Goal: Information Seeking & Learning: Learn about a topic

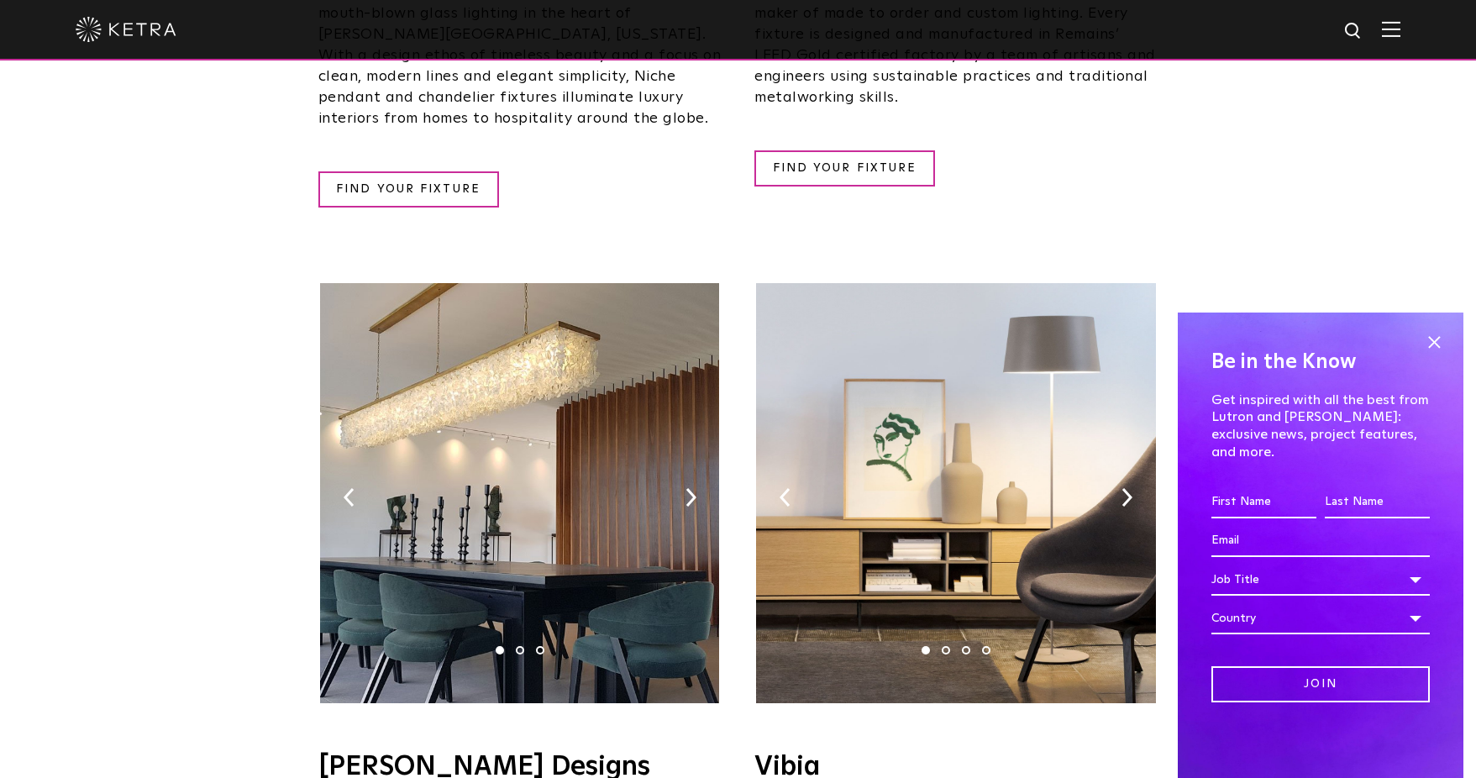
scroll to position [3192, 0]
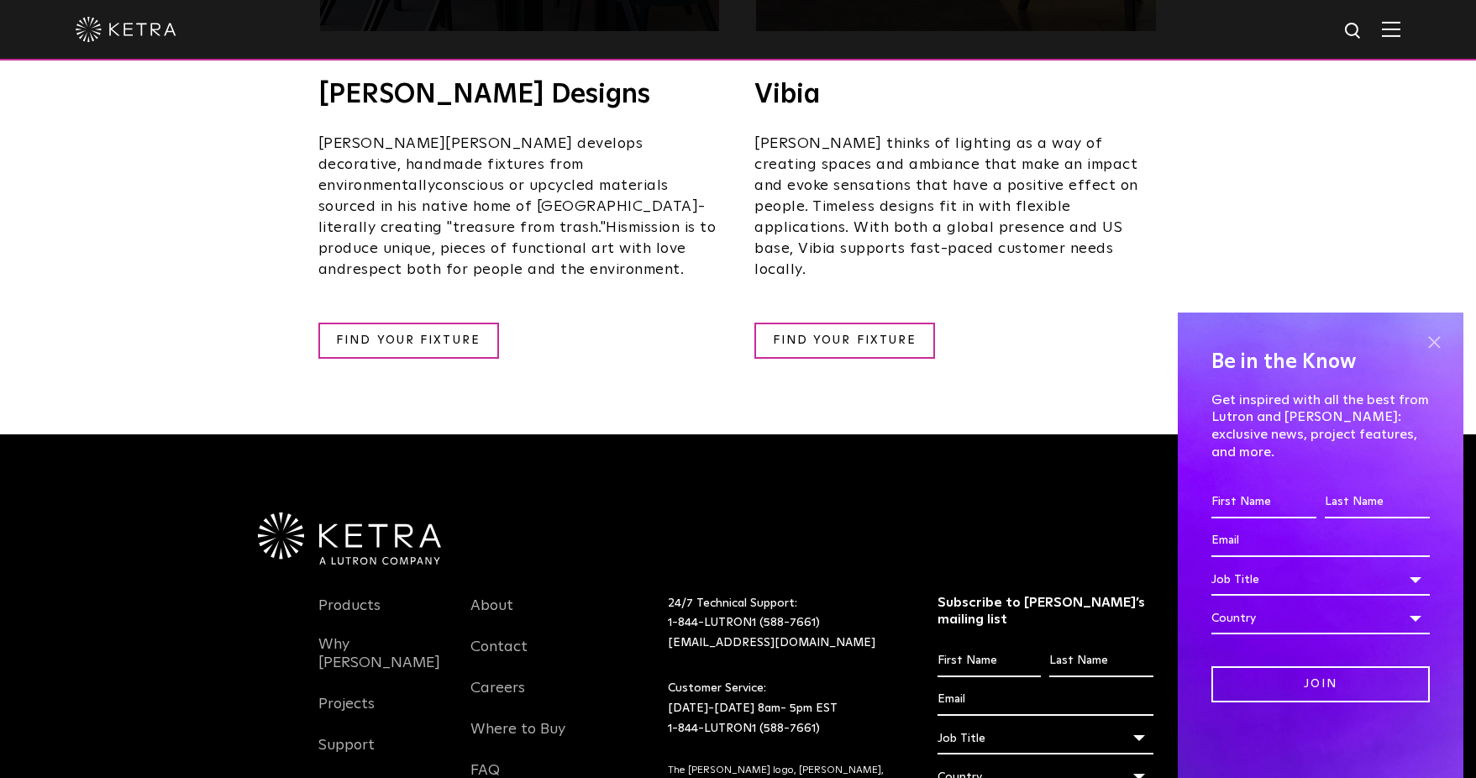
click at [1422, 354] on span at bounding box center [1433, 341] width 25 height 25
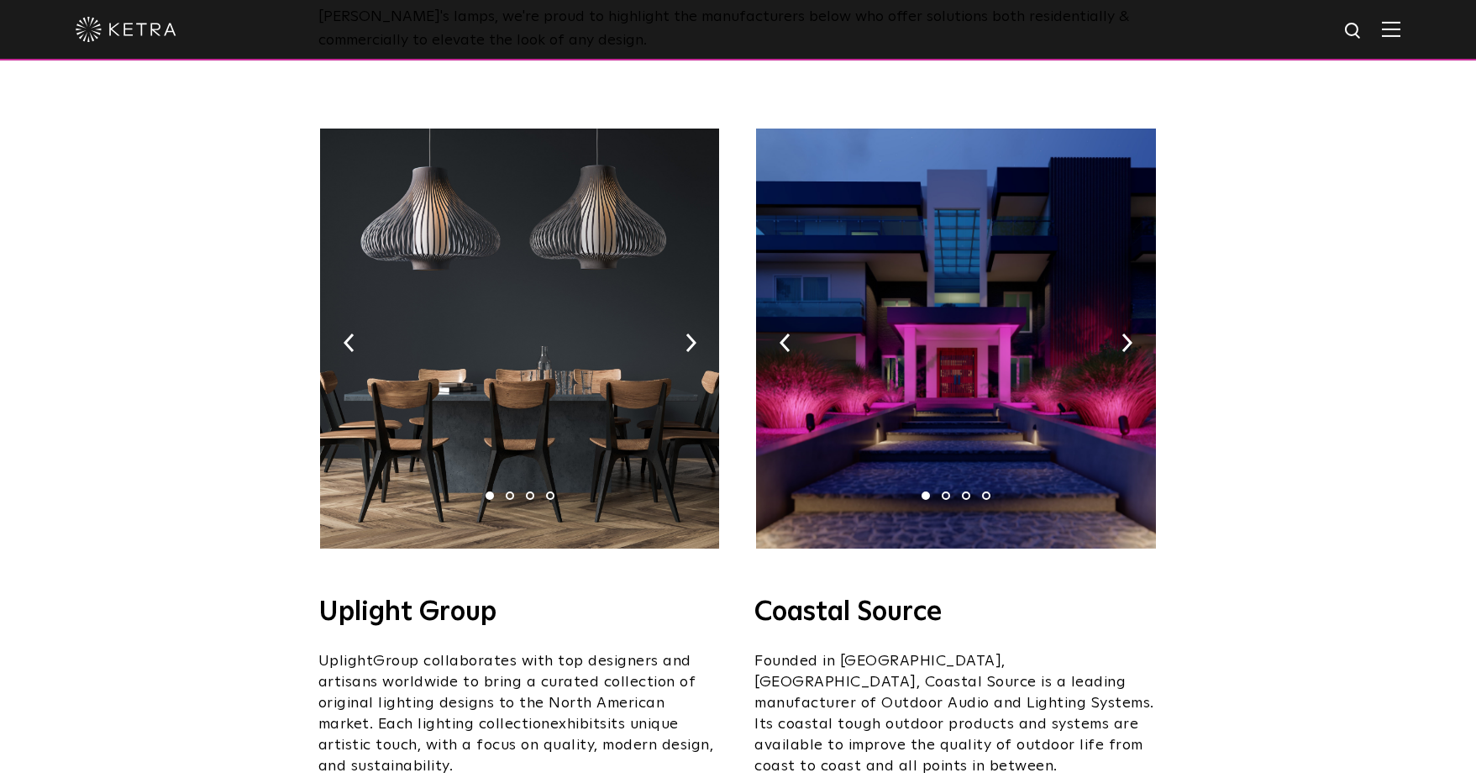
scroll to position [252, 0]
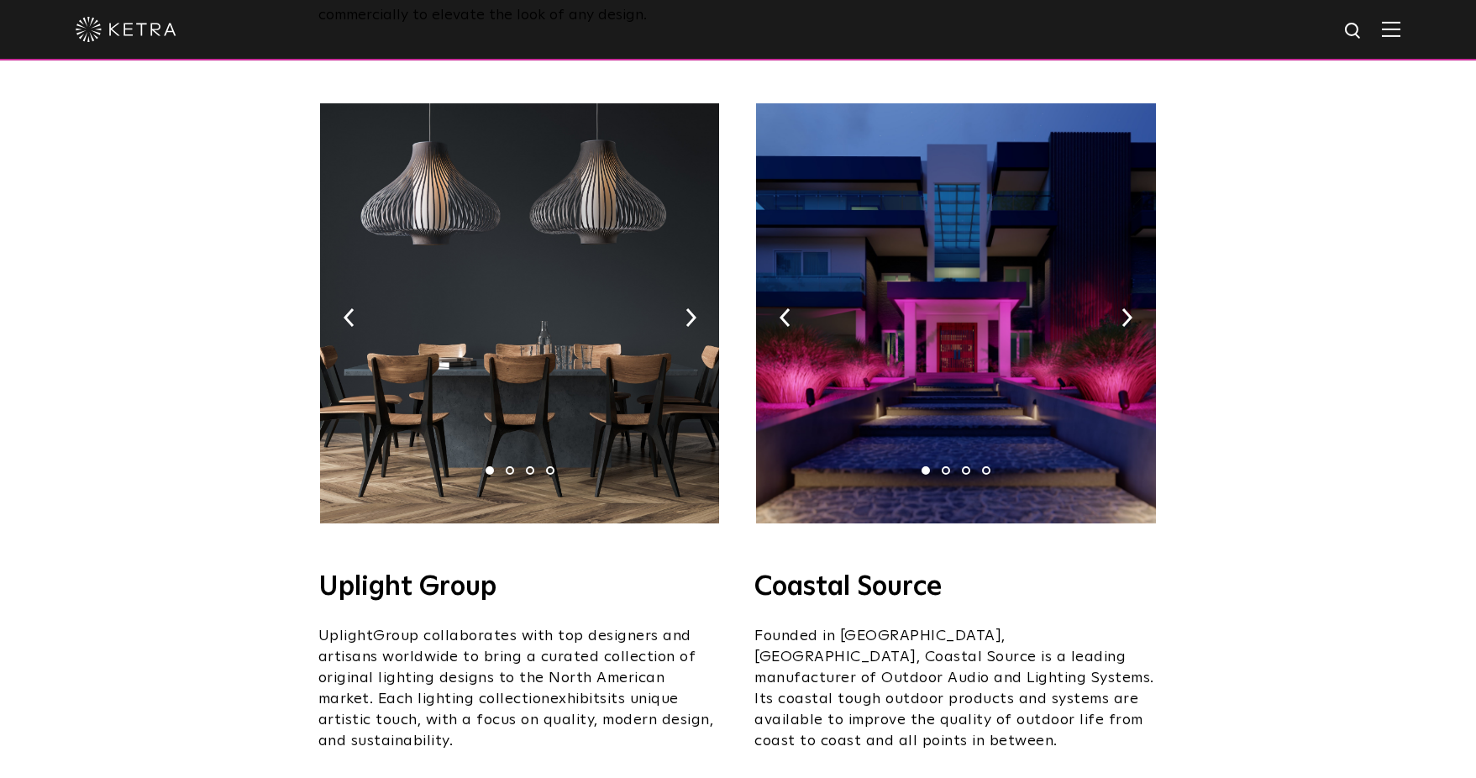
click at [689, 304] on img at bounding box center [519, 313] width 399 height 420
click at [689, 308] on img at bounding box center [690, 317] width 11 height 18
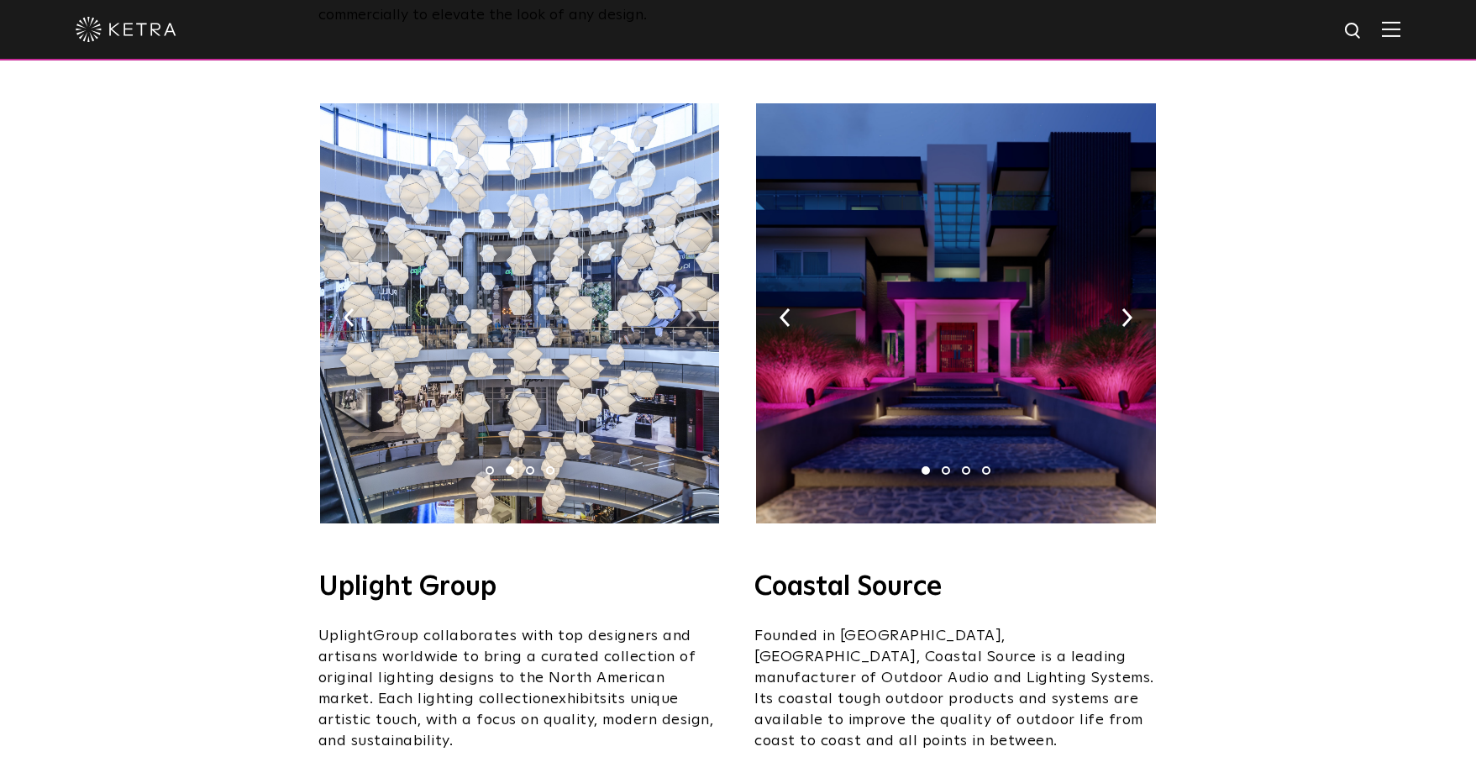
click at [689, 308] on img at bounding box center [690, 317] width 11 height 18
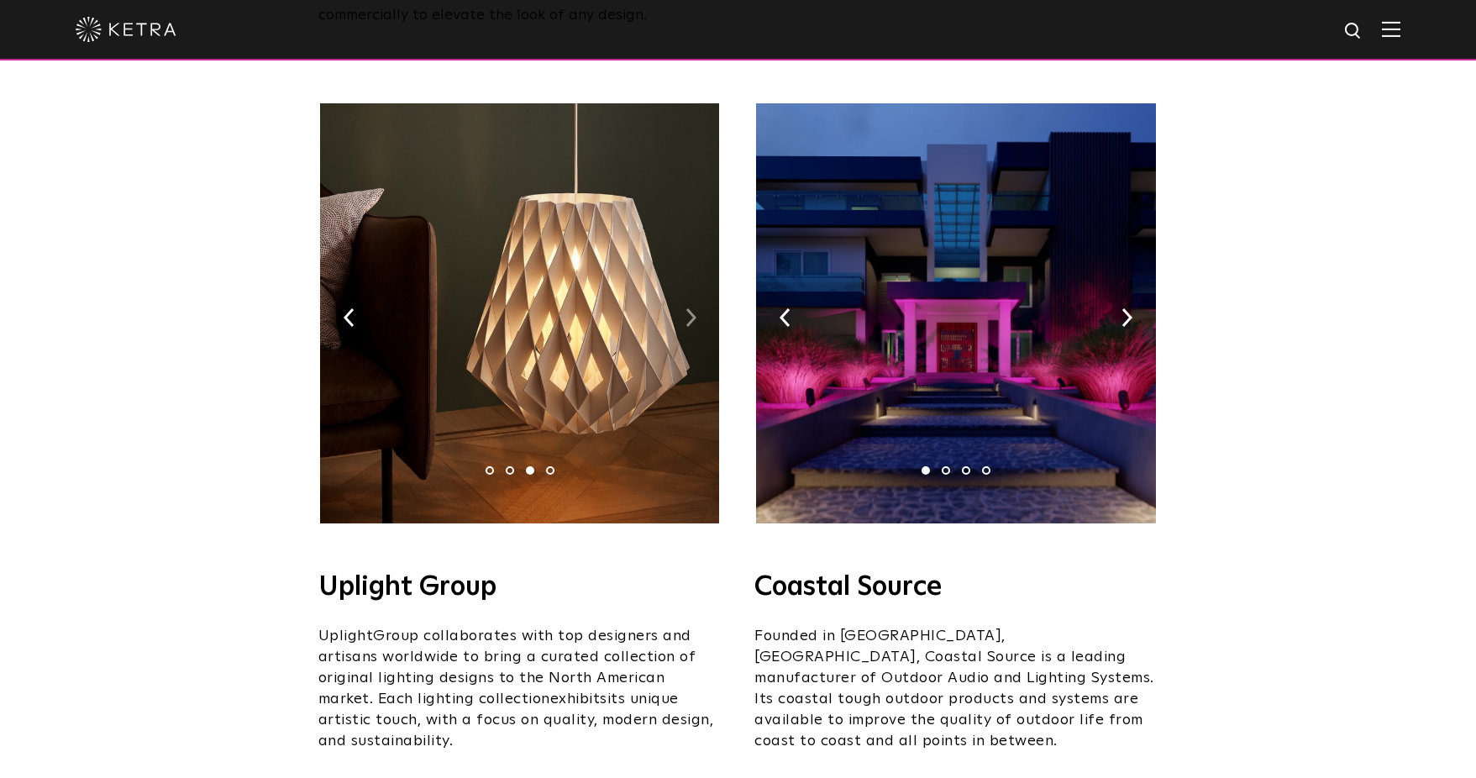
click at [689, 308] on img at bounding box center [690, 317] width 11 height 18
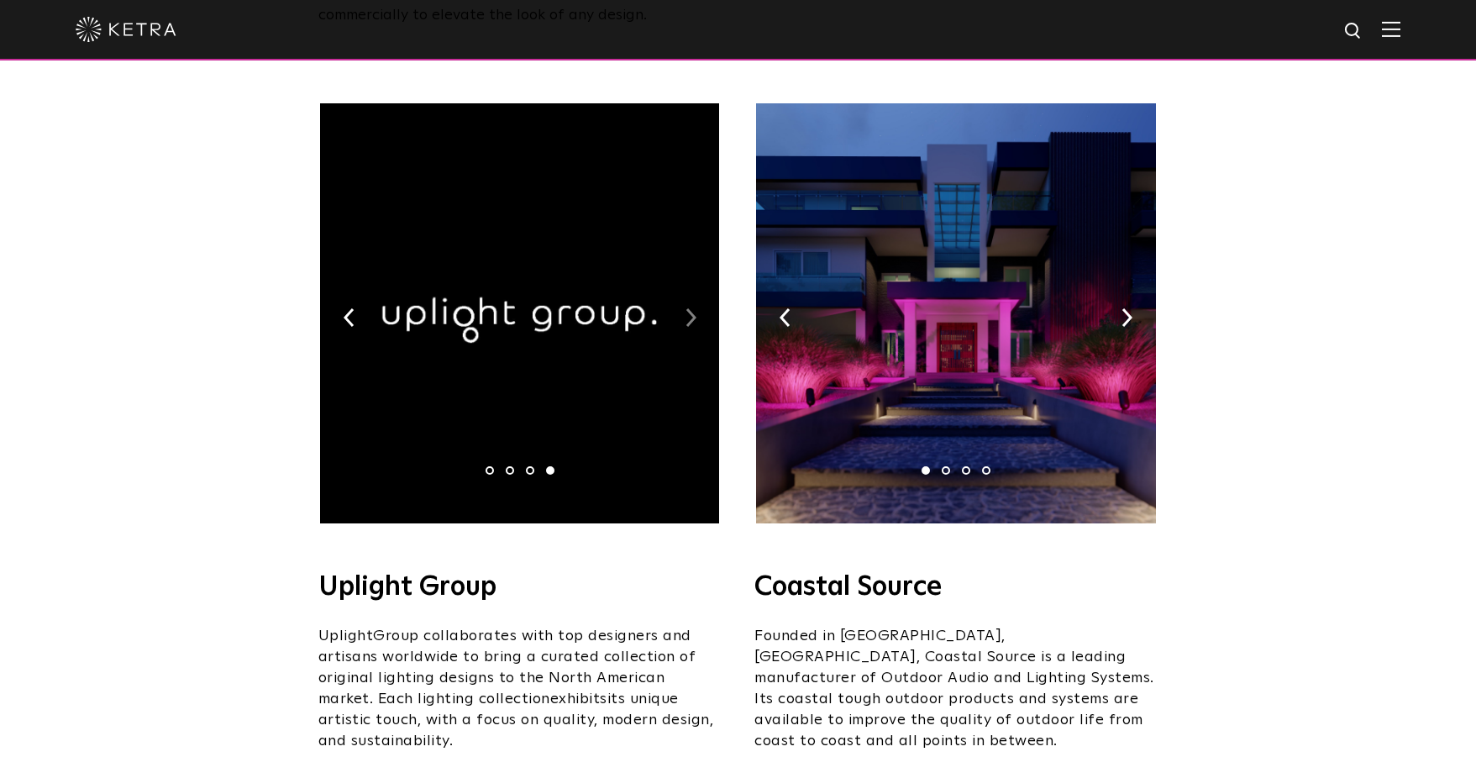
click at [689, 308] on img at bounding box center [690, 317] width 11 height 18
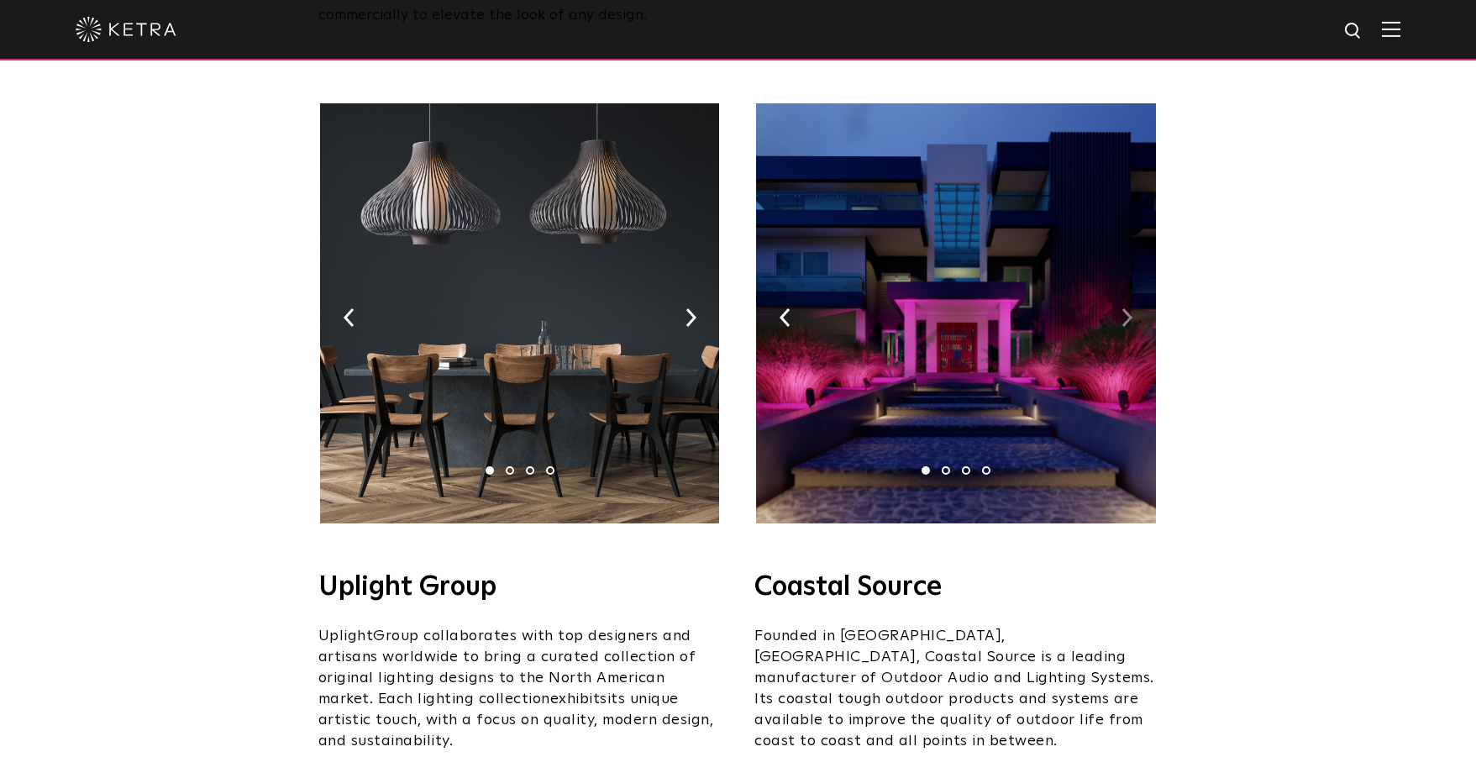
click at [1126, 308] on img at bounding box center [1126, 317] width 11 height 18
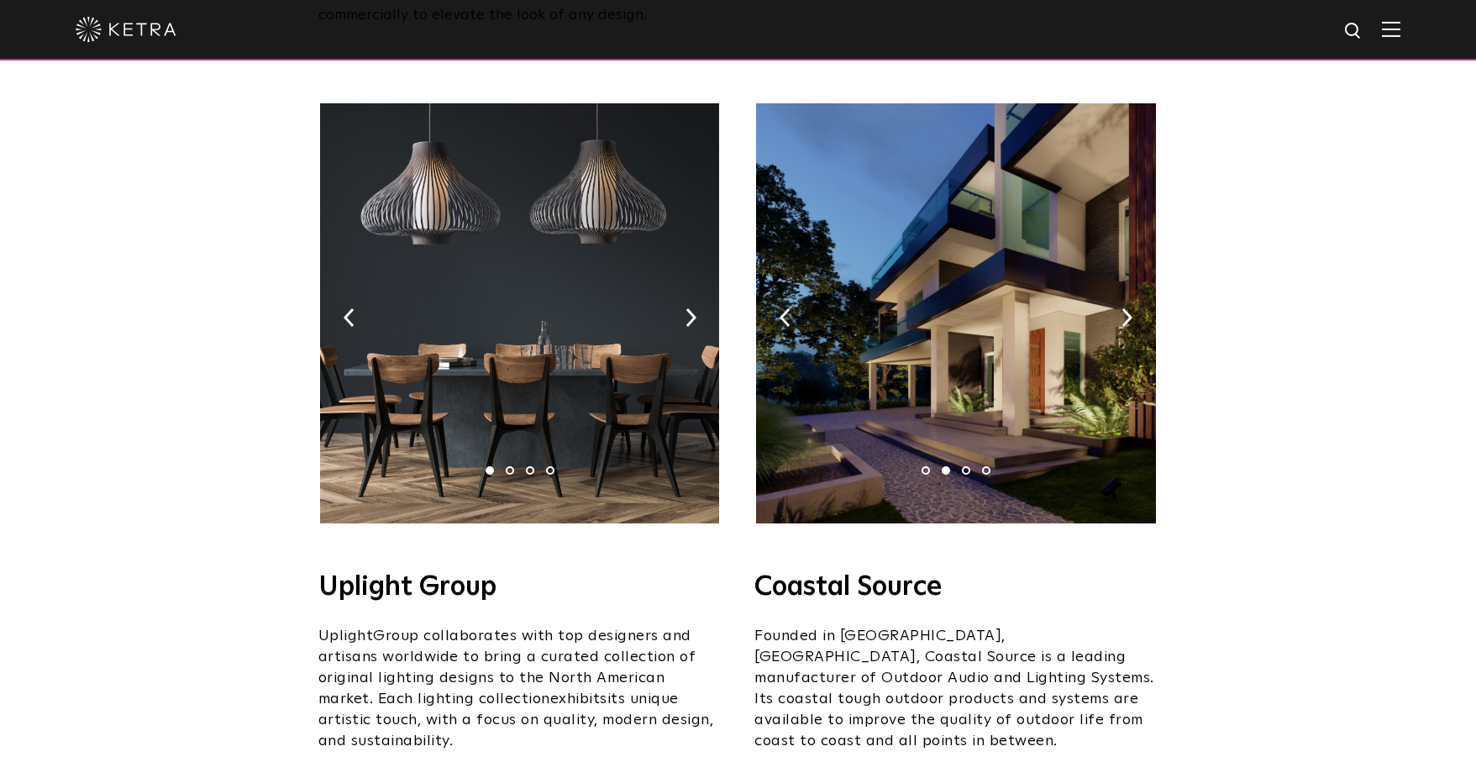
click at [1108, 296] on img at bounding box center [955, 313] width 399 height 420
click at [1123, 308] on img at bounding box center [1126, 317] width 11 height 18
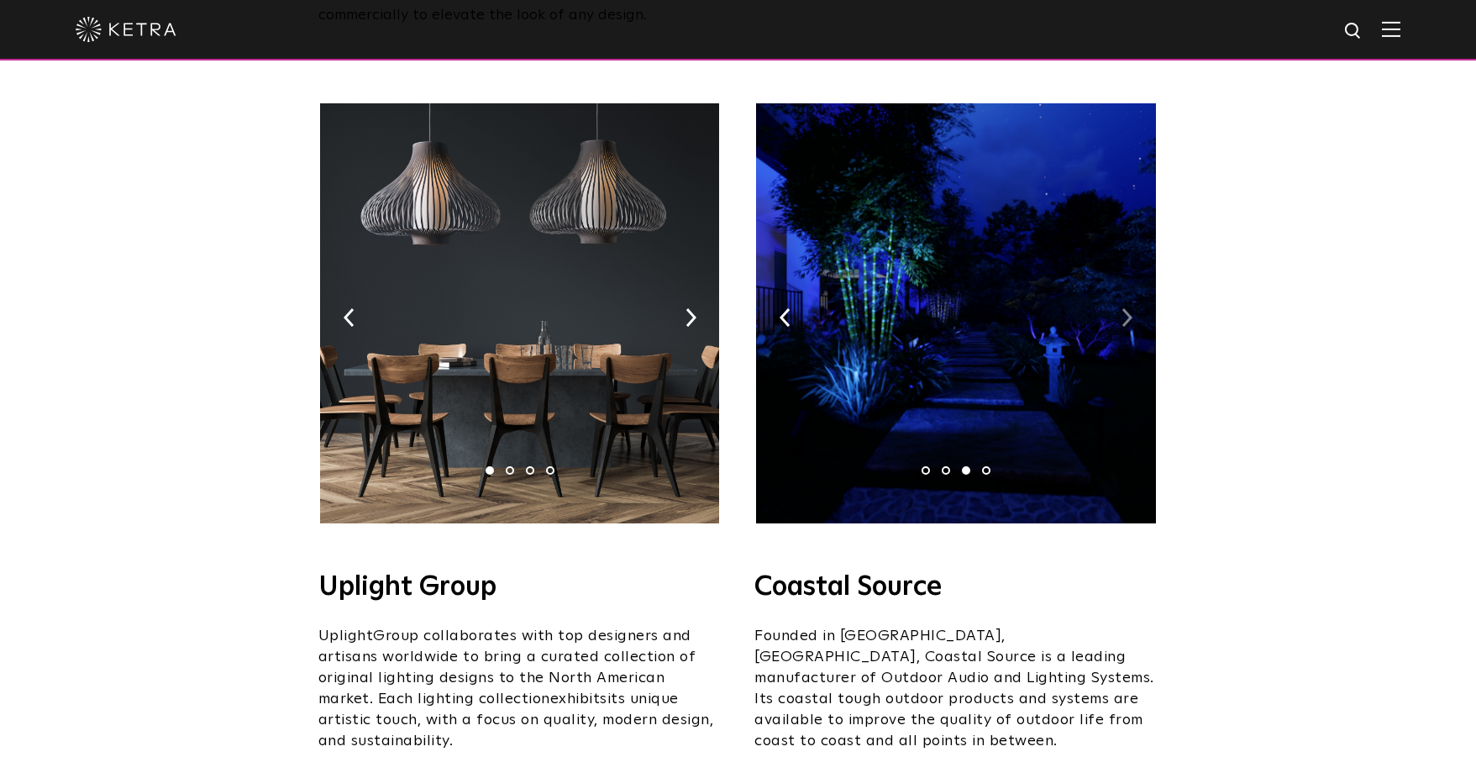
click at [1123, 308] on img at bounding box center [1126, 317] width 11 height 18
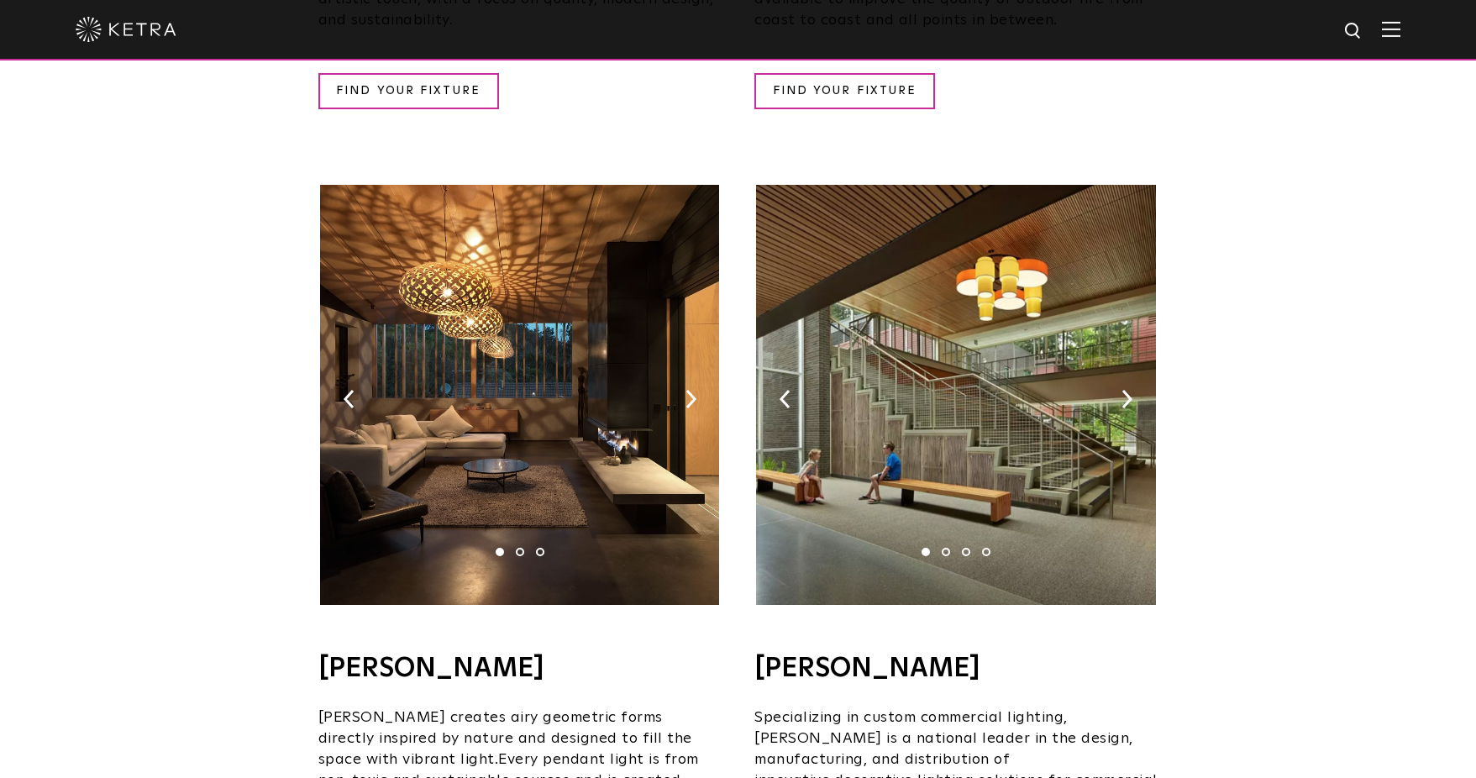
scroll to position [1008, 0]
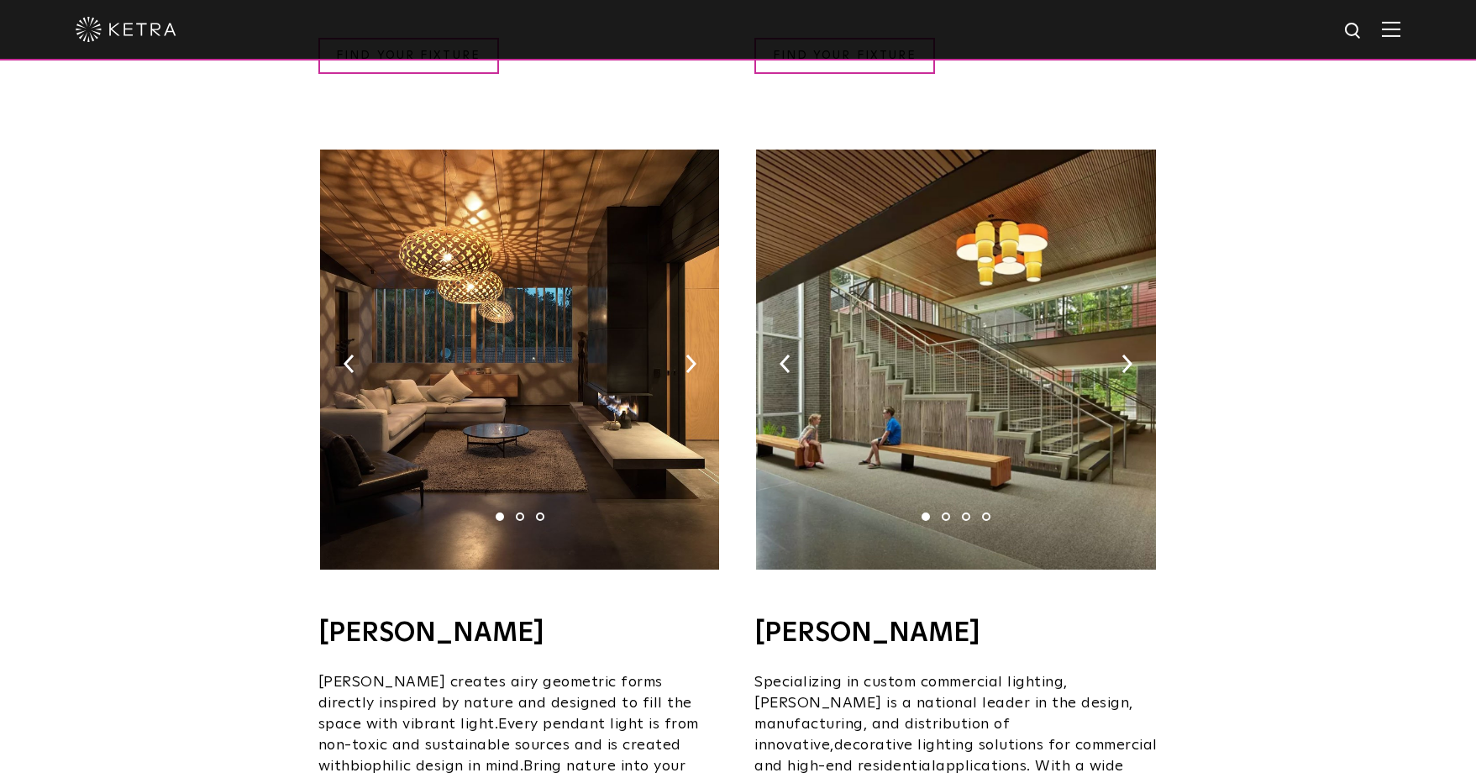
click at [1137, 341] on img at bounding box center [955, 360] width 399 height 420
click at [1136, 341] on img at bounding box center [955, 360] width 399 height 420
click at [1126, 354] on img at bounding box center [1126, 363] width 11 height 18
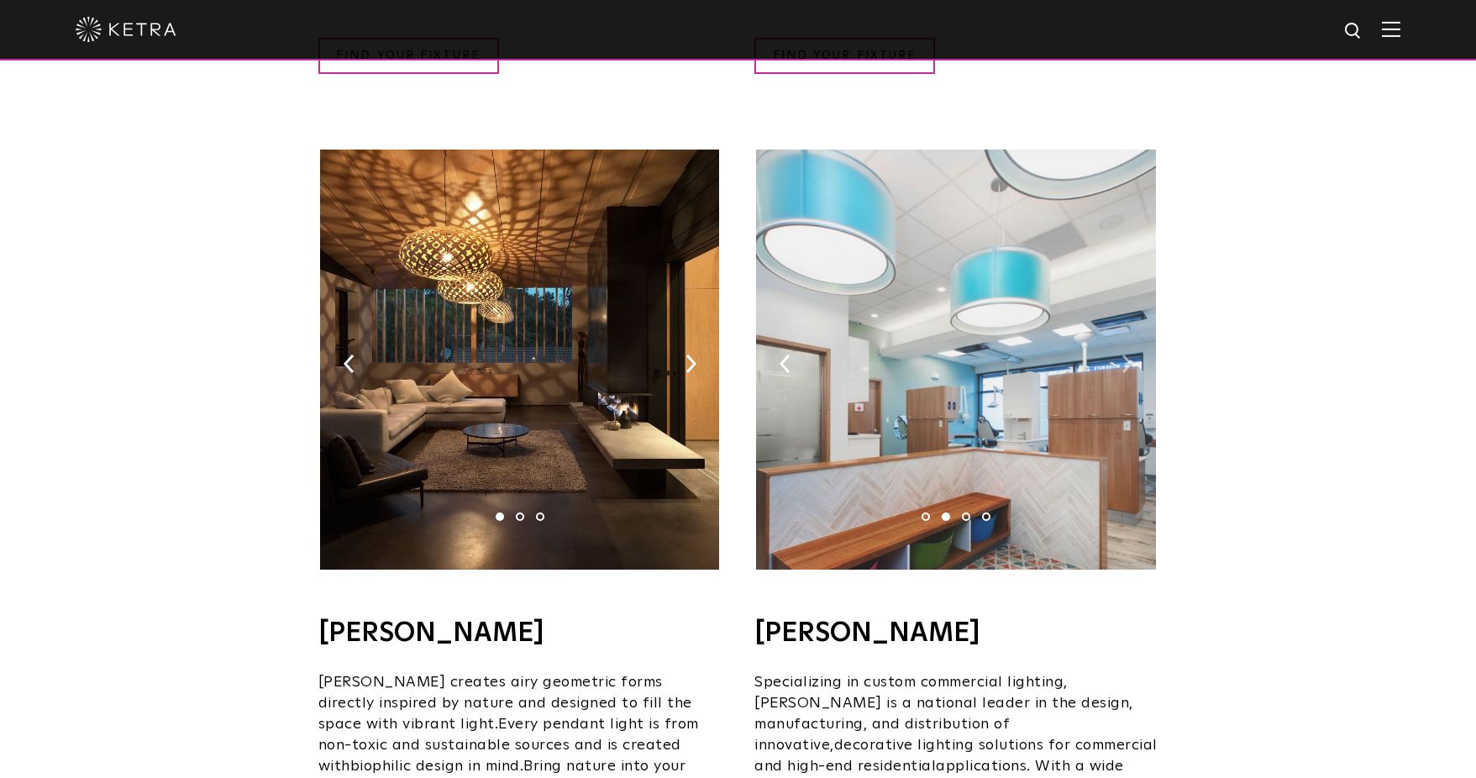
click at [1126, 354] on img at bounding box center [1126, 363] width 11 height 18
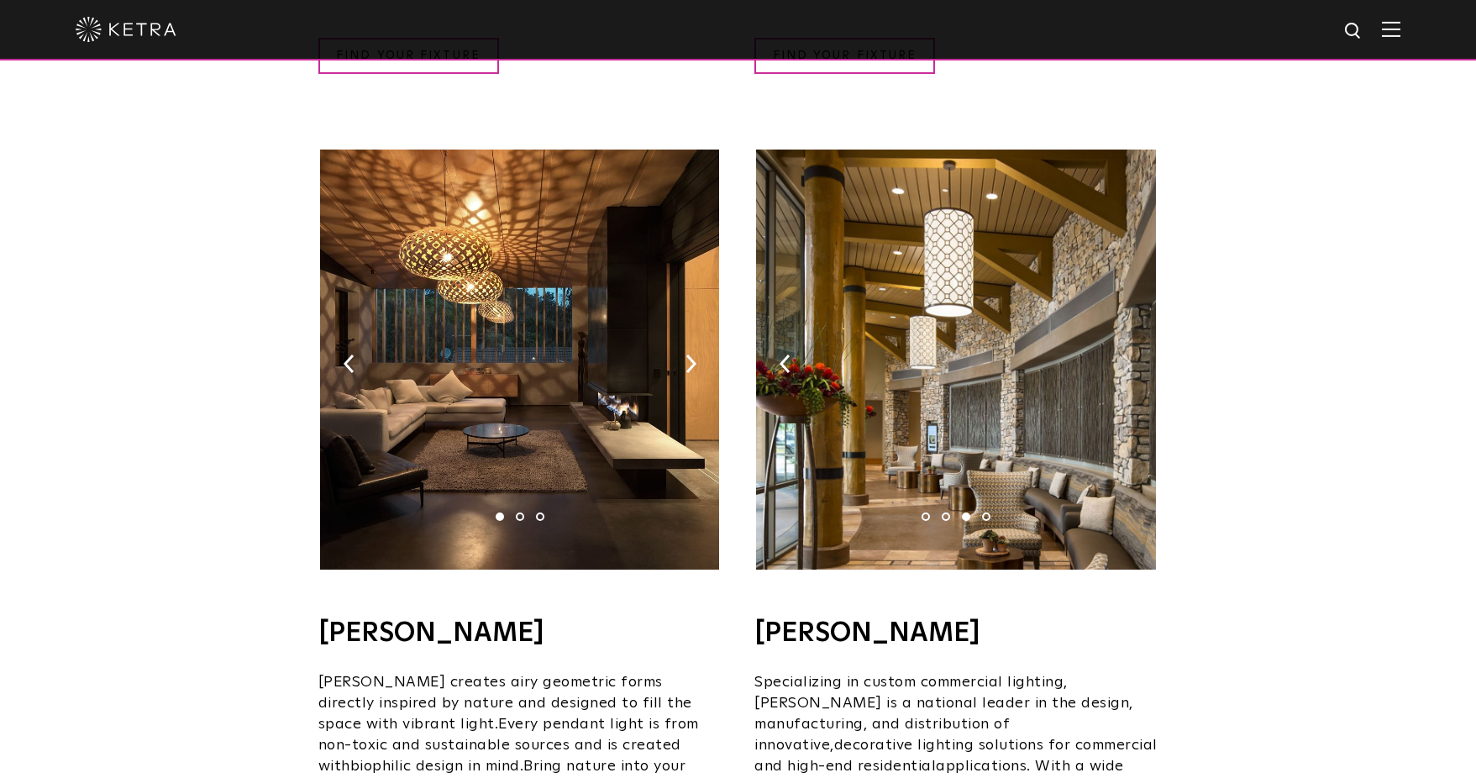
click at [1126, 354] on img at bounding box center [1126, 363] width 11 height 18
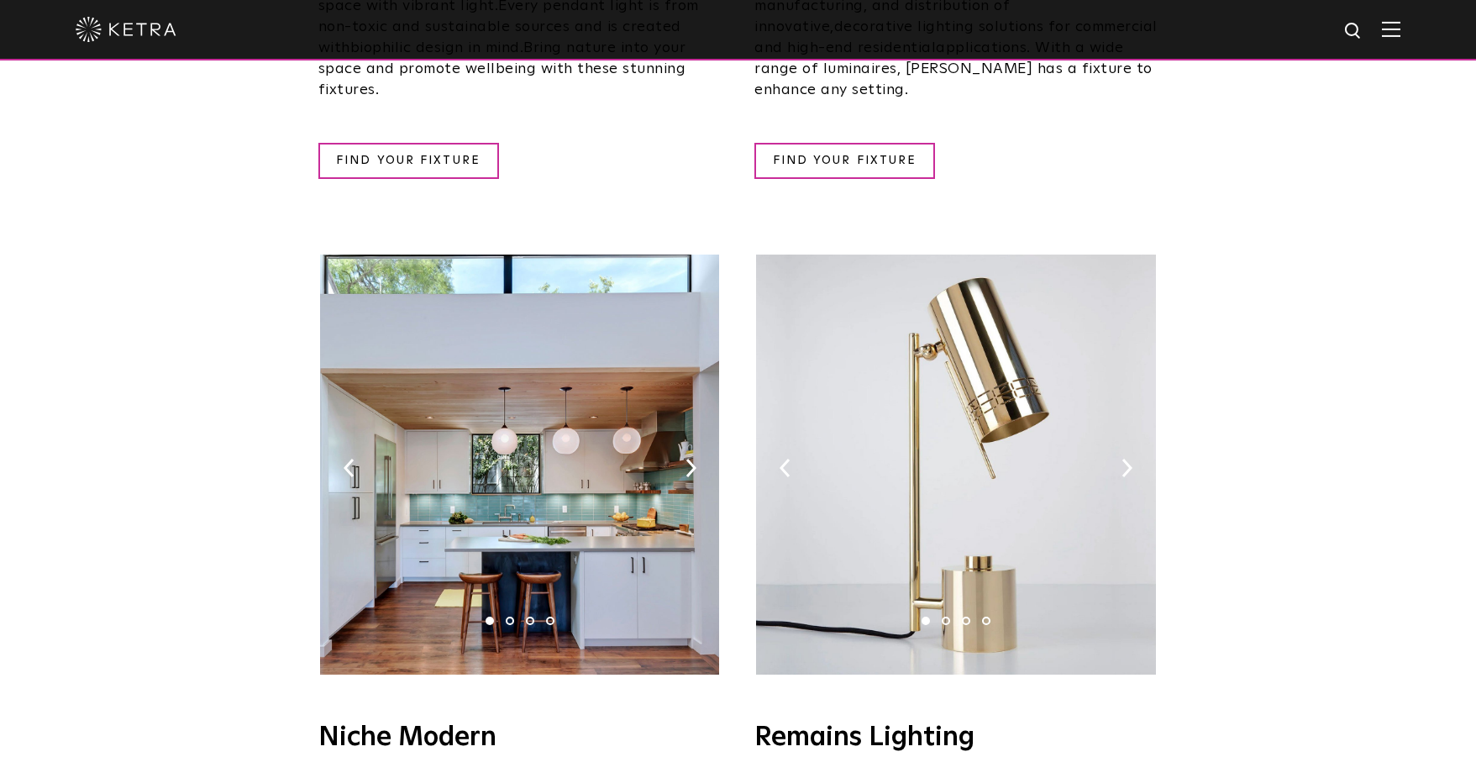
scroll to position [1764, 0]
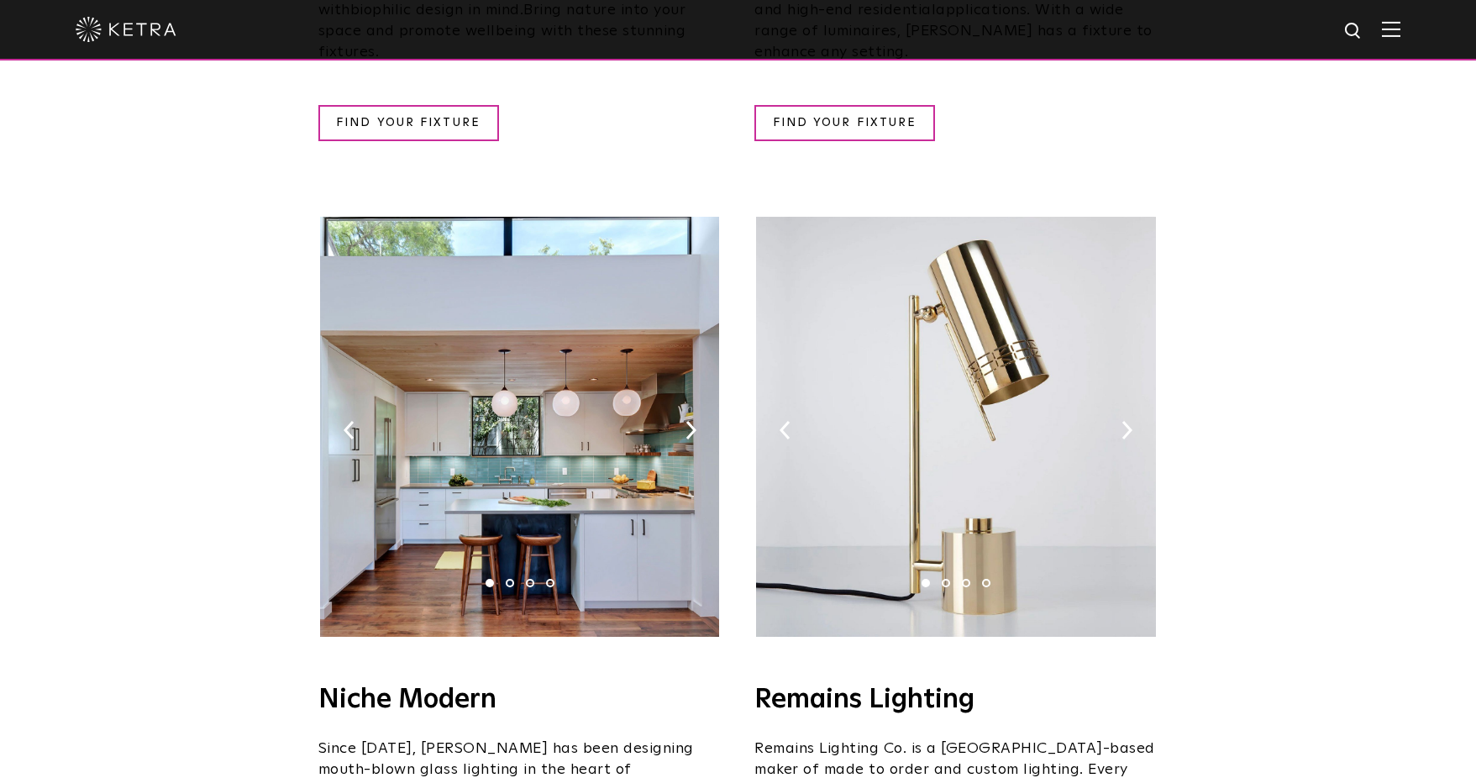
click at [700, 377] on img at bounding box center [519, 427] width 399 height 420
click at [689, 421] on img at bounding box center [690, 430] width 11 height 18
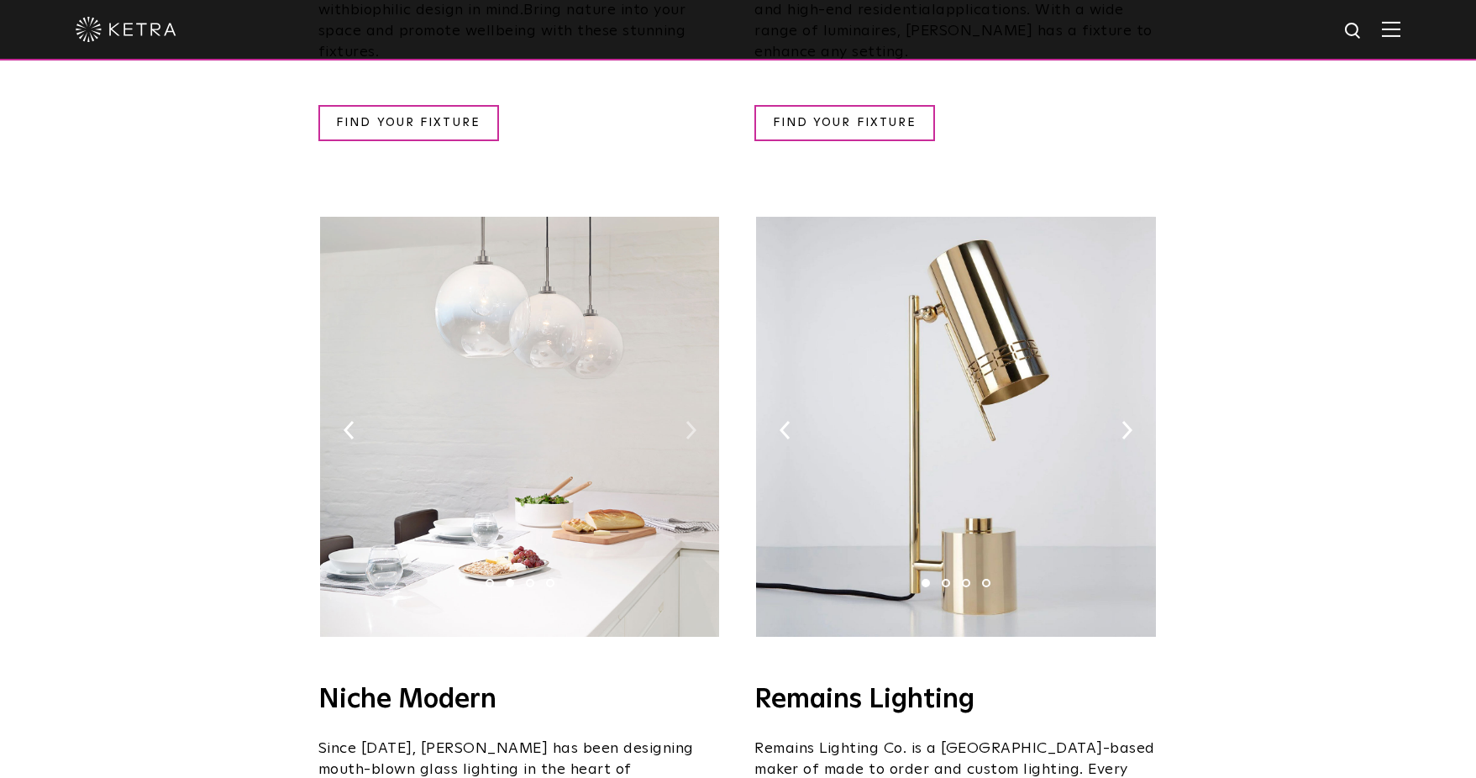
click at [689, 421] on img at bounding box center [690, 430] width 11 height 18
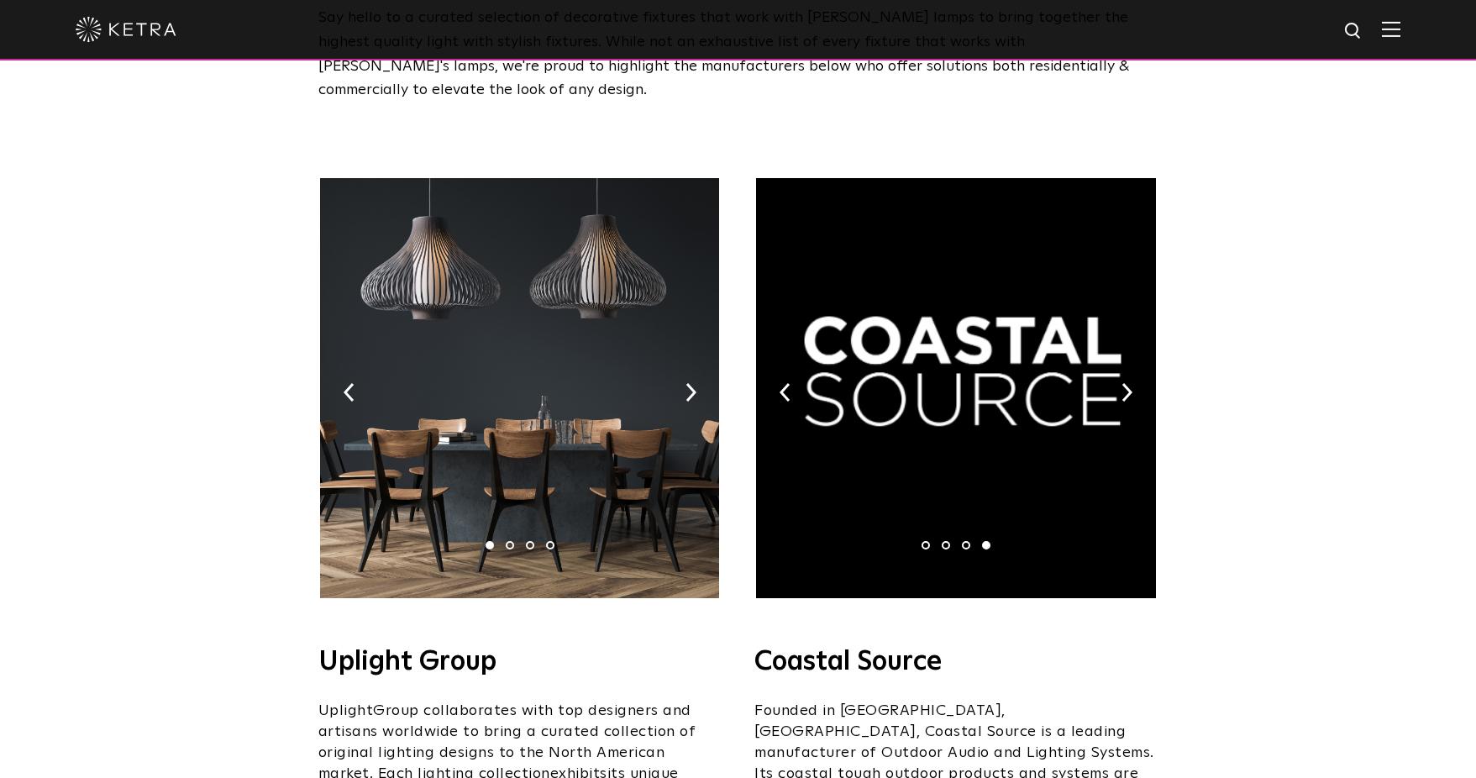
scroll to position [168, 0]
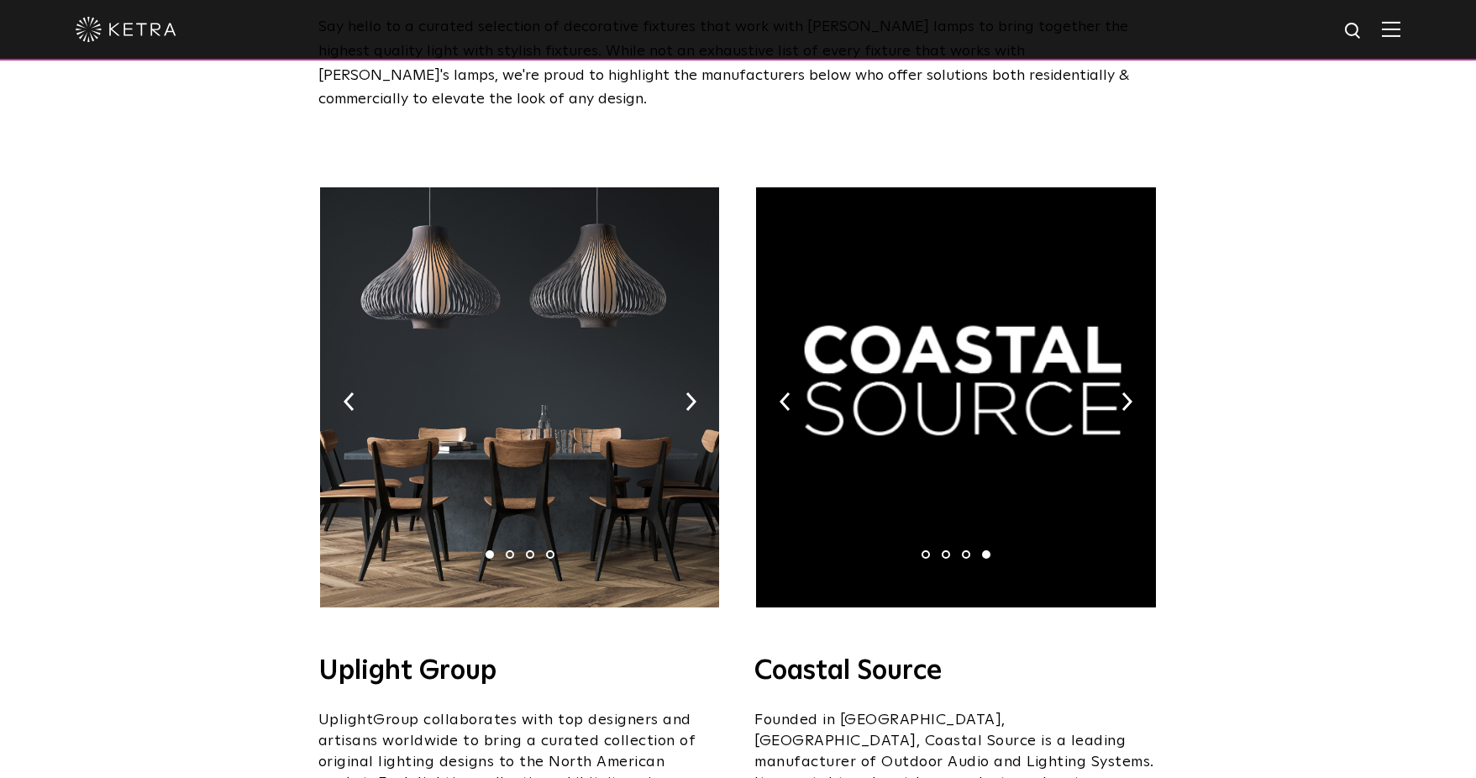
click at [775, 378] on img at bounding box center [955, 397] width 399 height 420
click at [779, 392] on img at bounding box center [784, 401] width 11 height 18
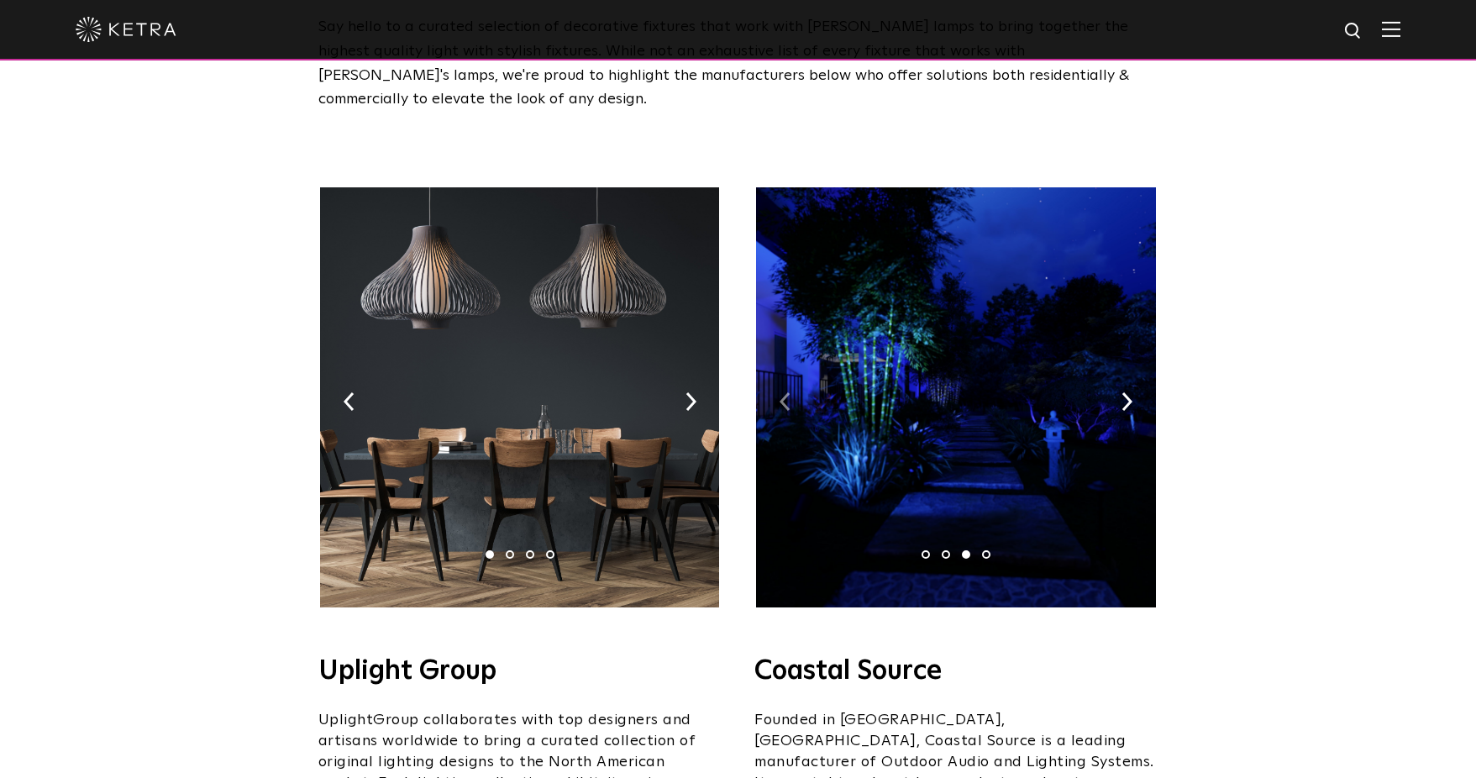
click at [779, 392] on img at bounding box center [784, 401] width 11 height 18
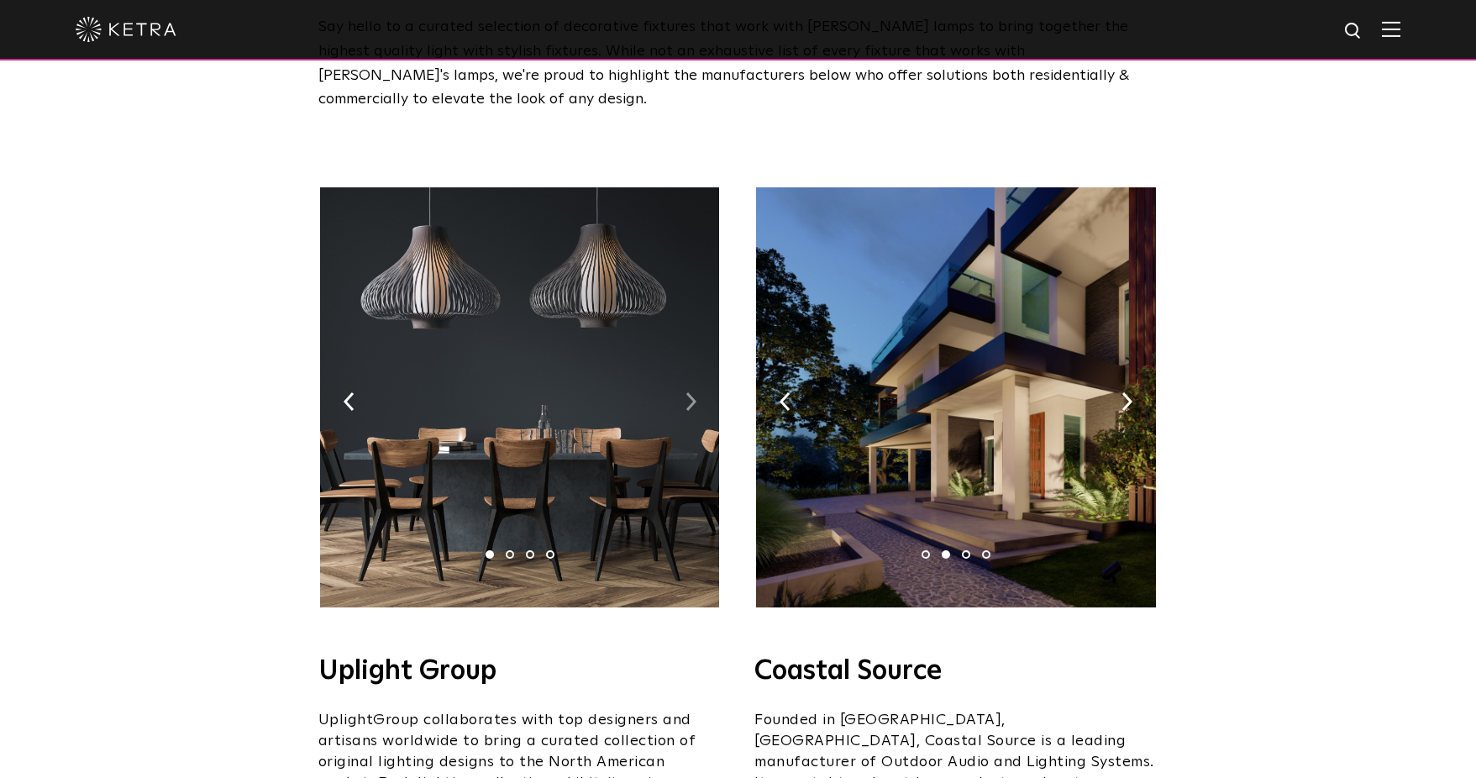
click at [693, 370] on div "1 2 3 4" at bounding box center [519, 401] width 403 height 428
click at [693, 392] on img at bounding box center [690, 401] width 11 height 18
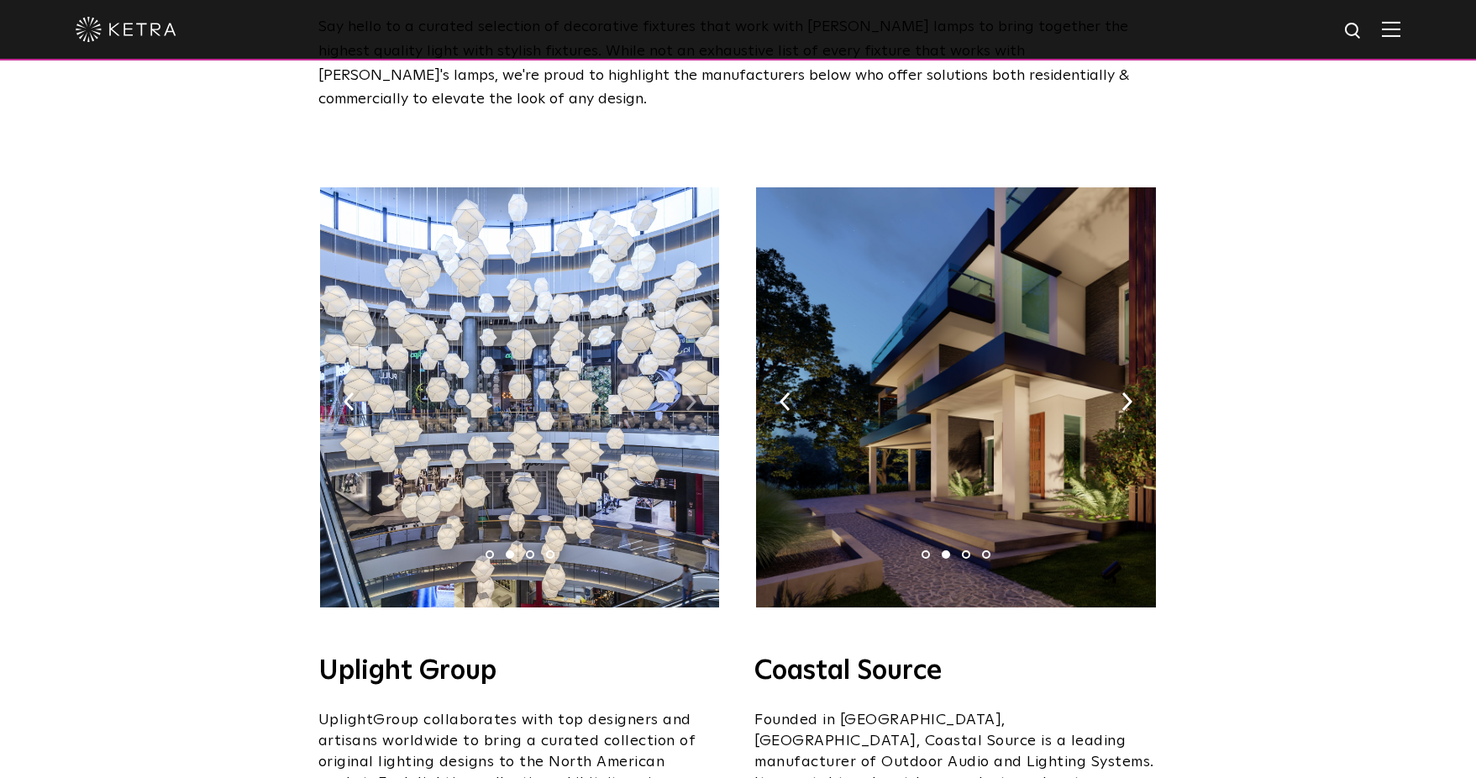
click at [693, 392] on img at bounding box center [690, 401] width 11 height 18
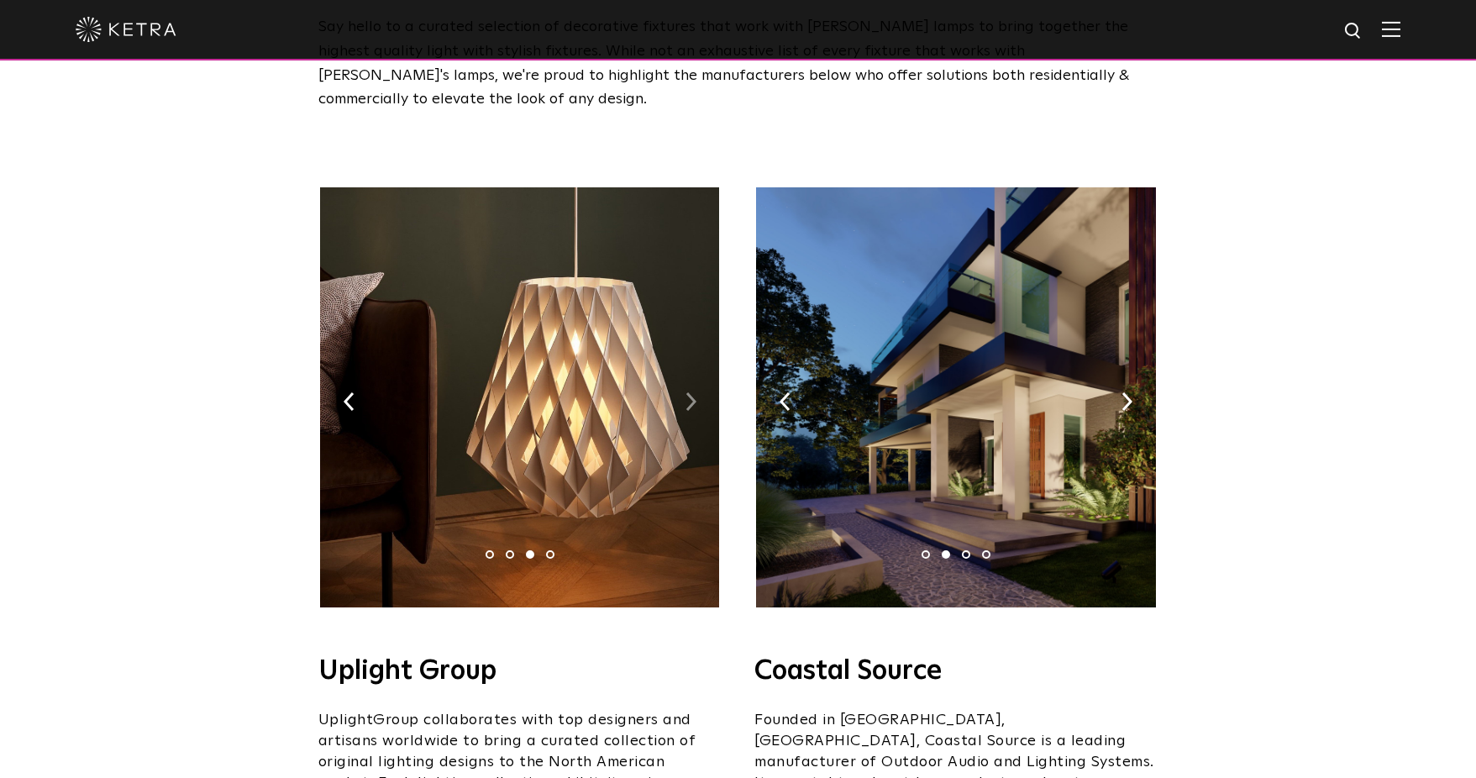
click at [693, 392] on img at bounding box center [690, 401] width 11 height 18
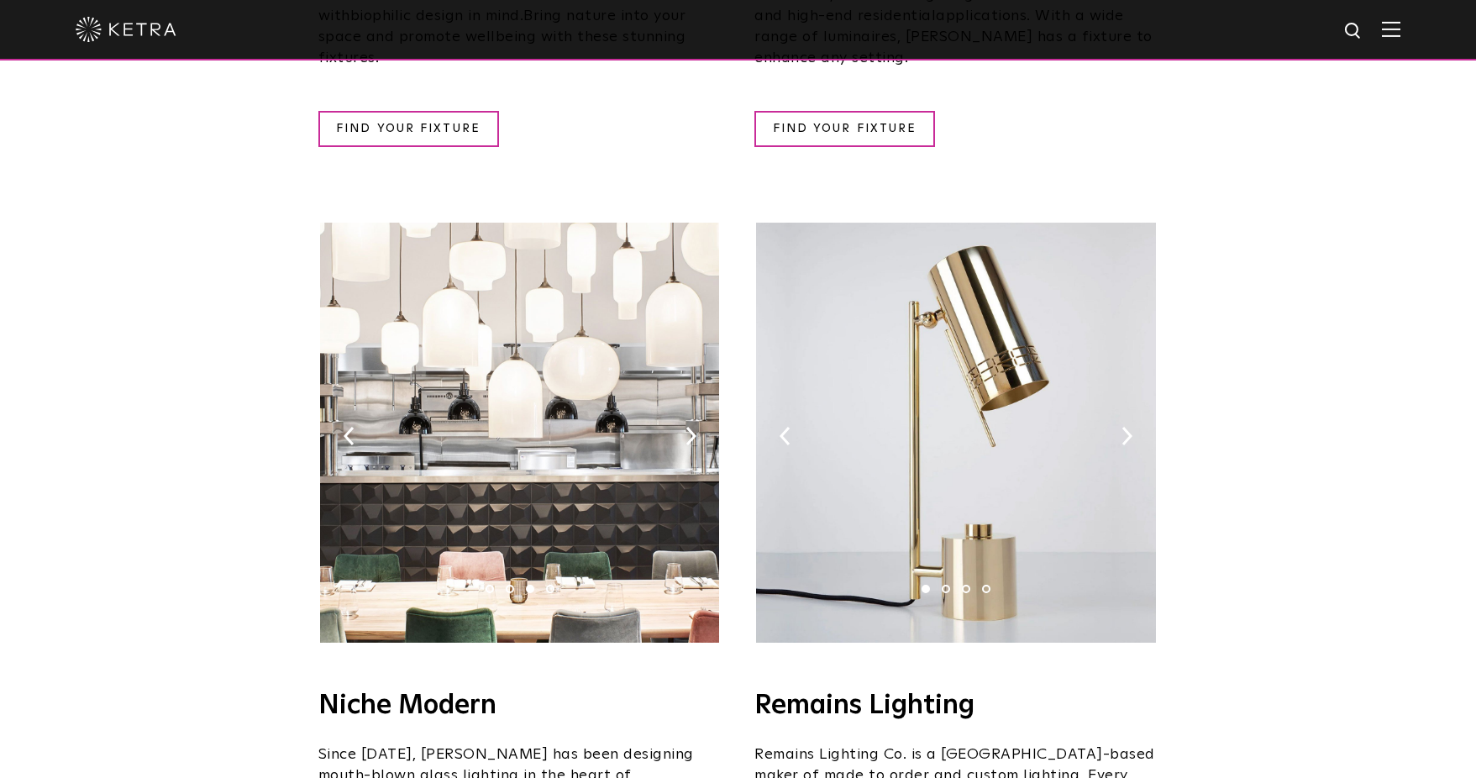
scroll to position [1764, 0]
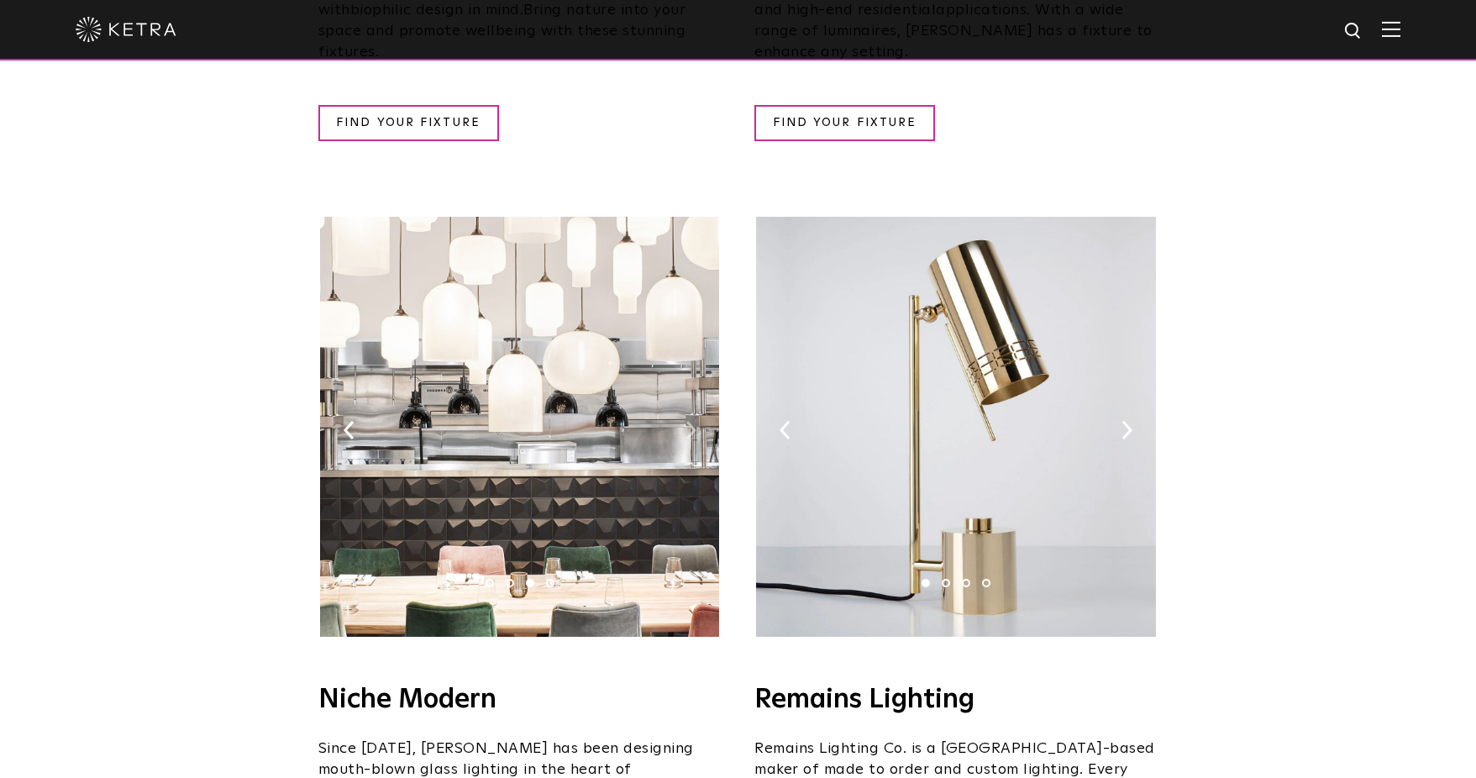
click at [693, 421] on img at bounding box center [690, 430] width 11 height 18
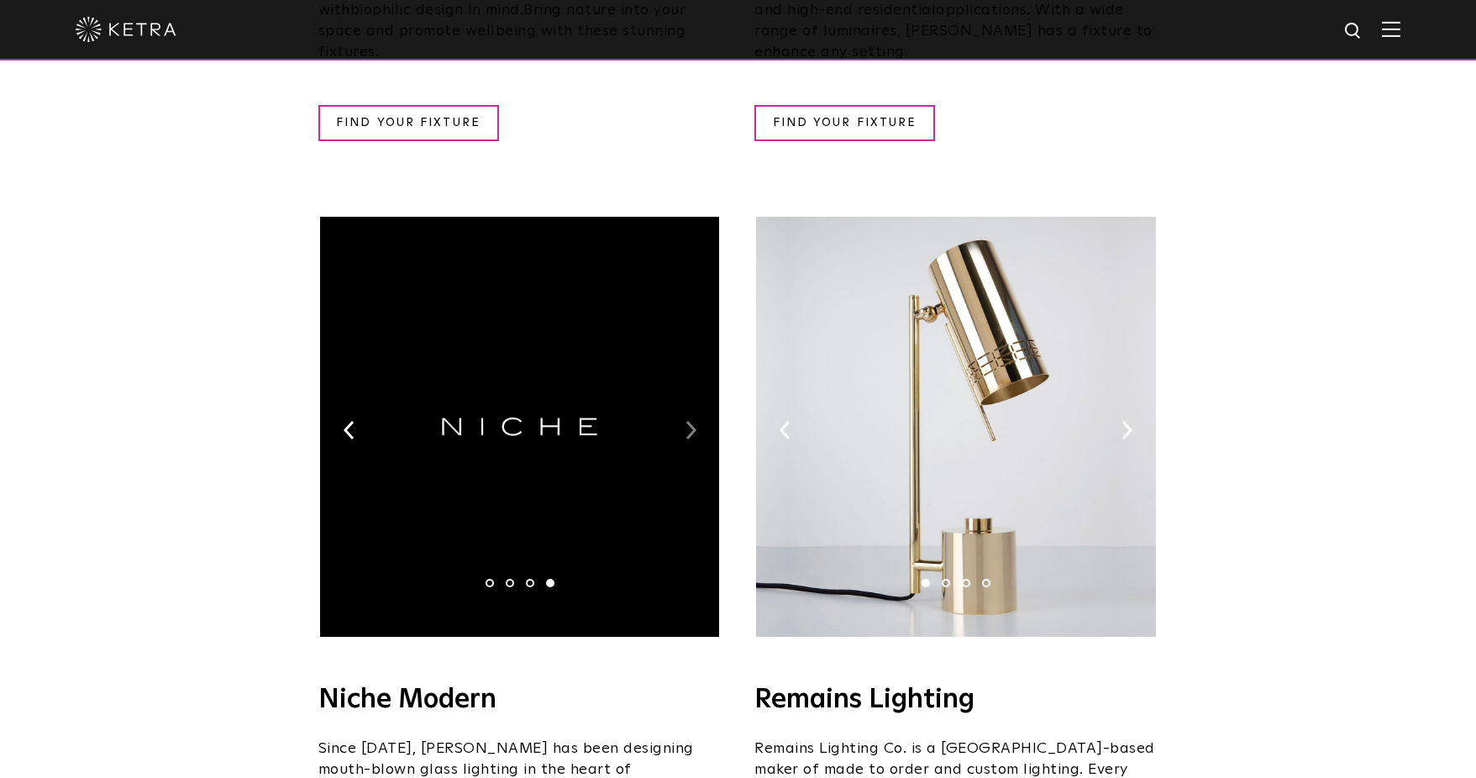
click at [693, 421] on img at bounding box center [690, 430] width 11 height 18
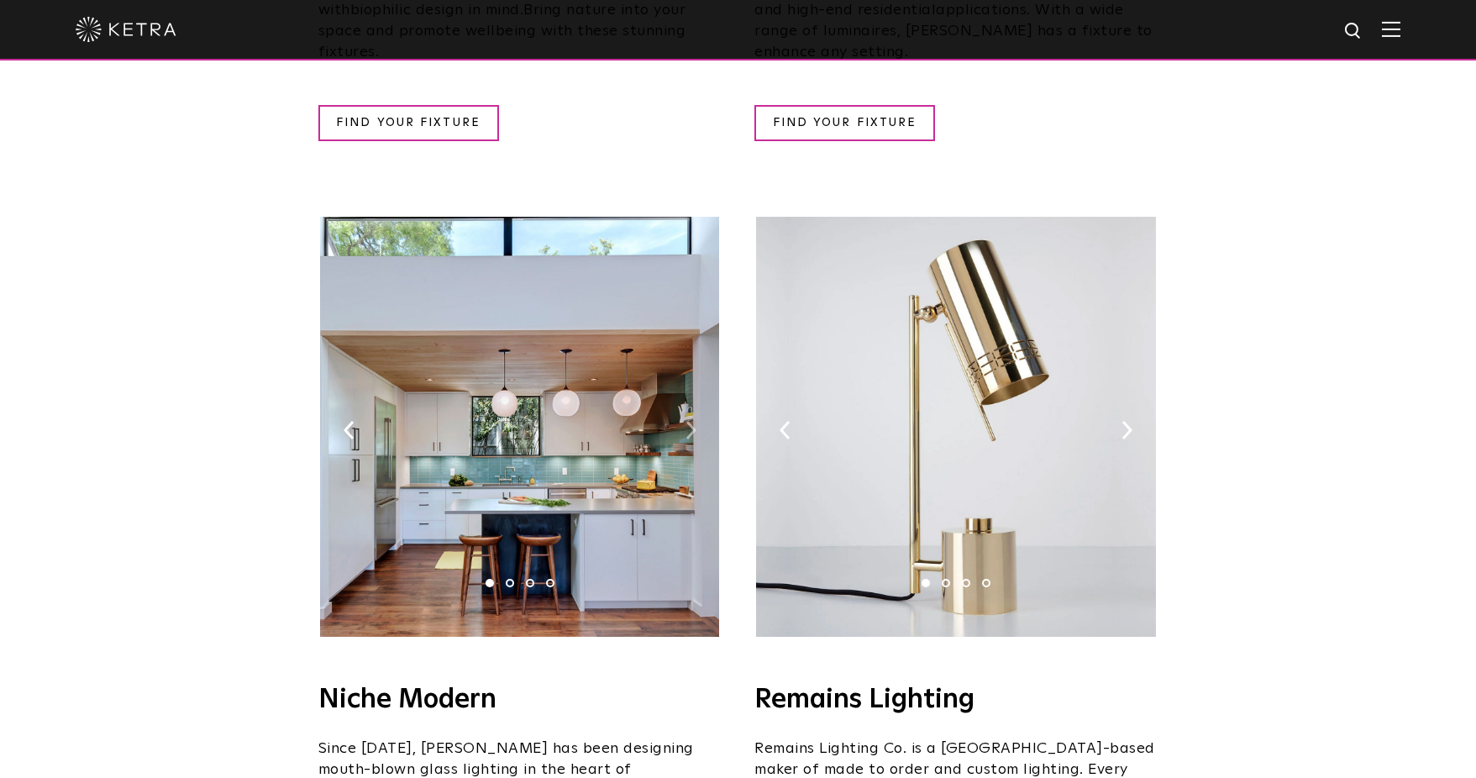
click at [690, 421] on img at bounding box center [690, 430] width 11 height 18
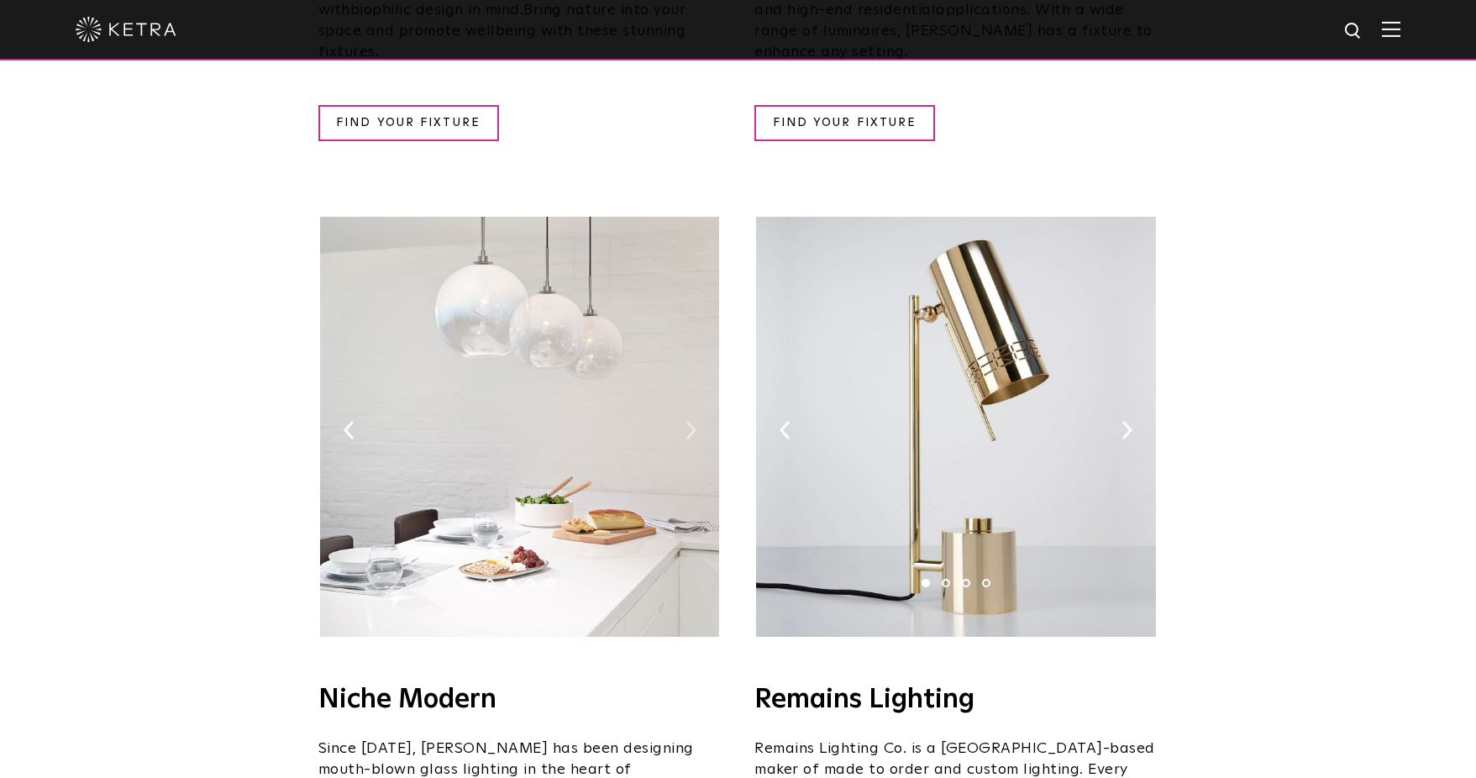
click at [690, 421] on img at bounding box center [690, 430] width 11 height 18
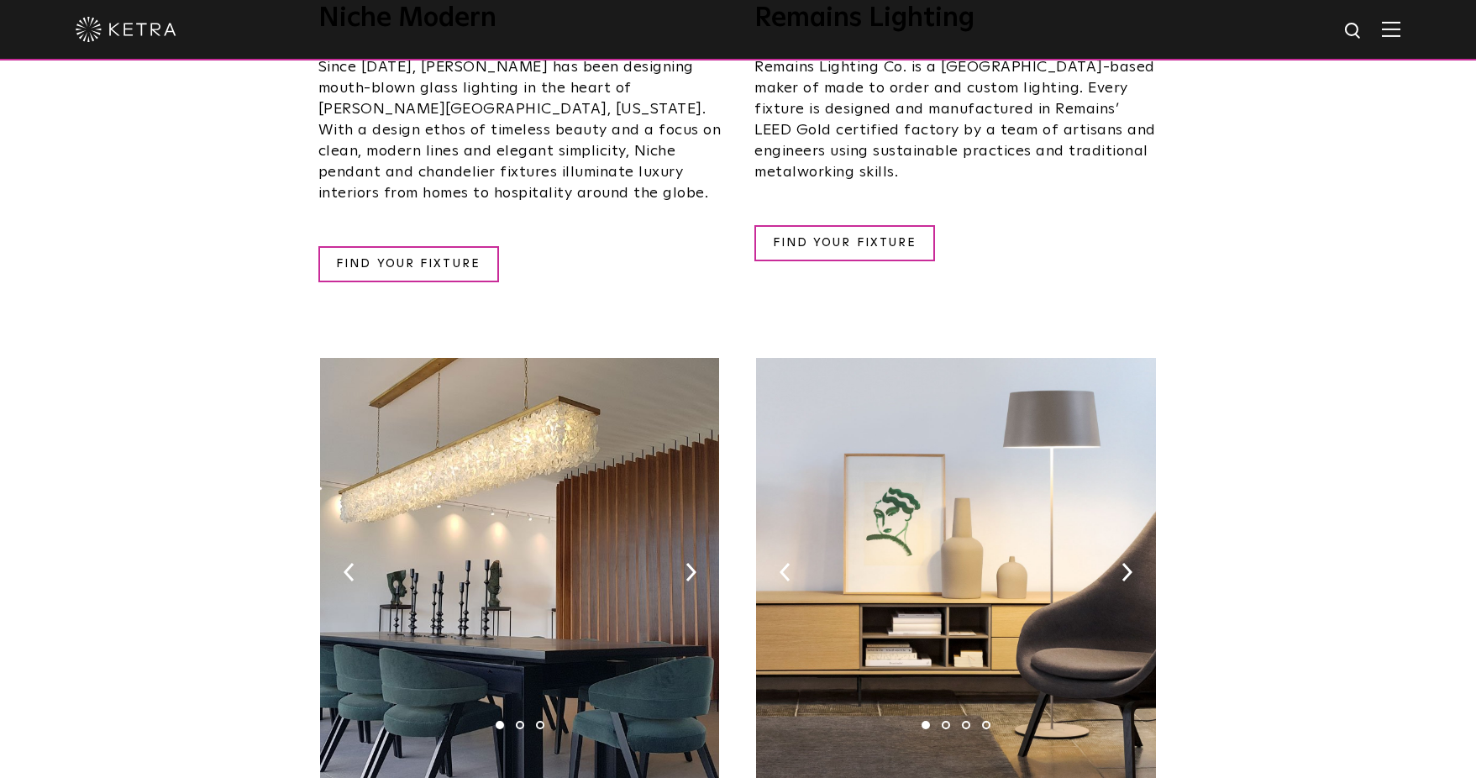
scroll to position [2436, 0]
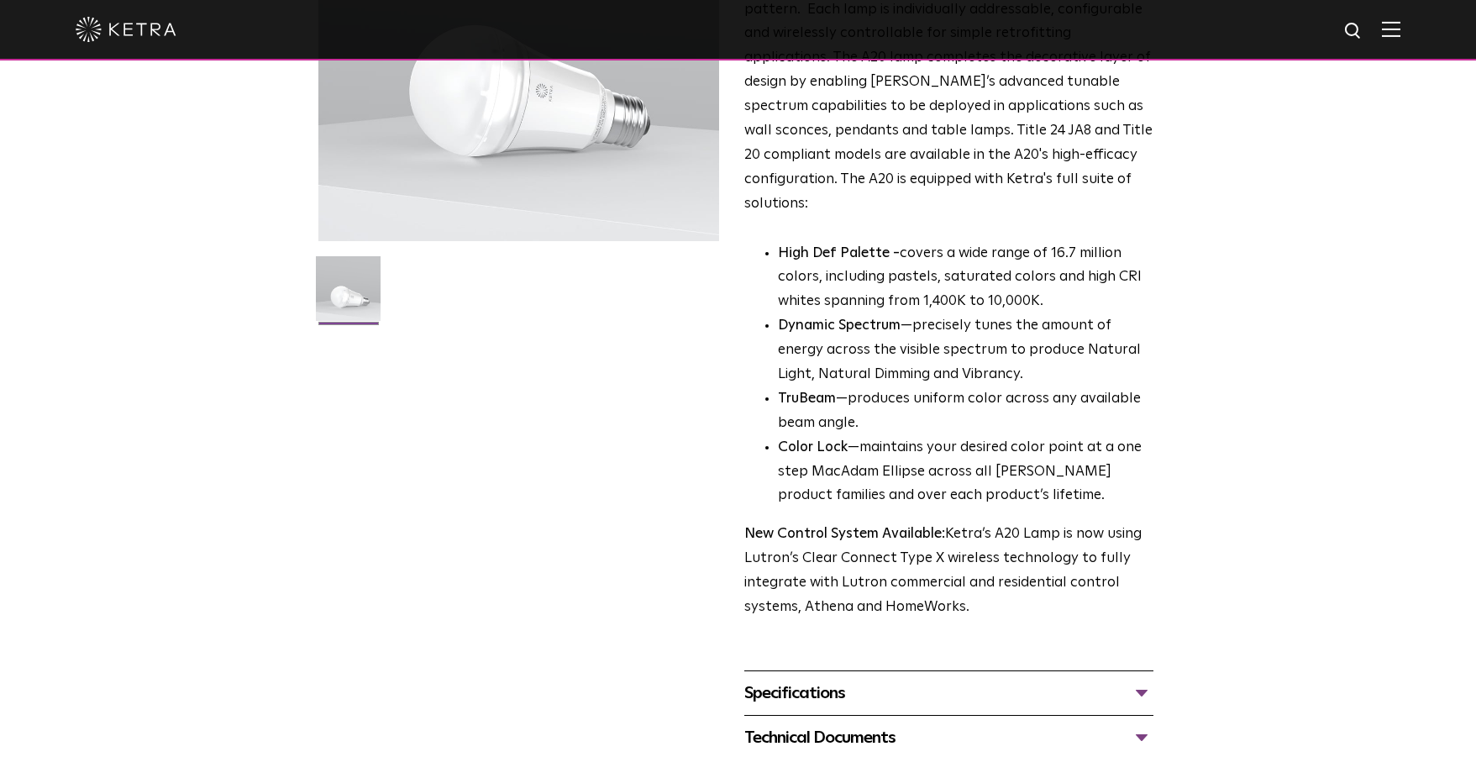
scroll to position [336, 0]
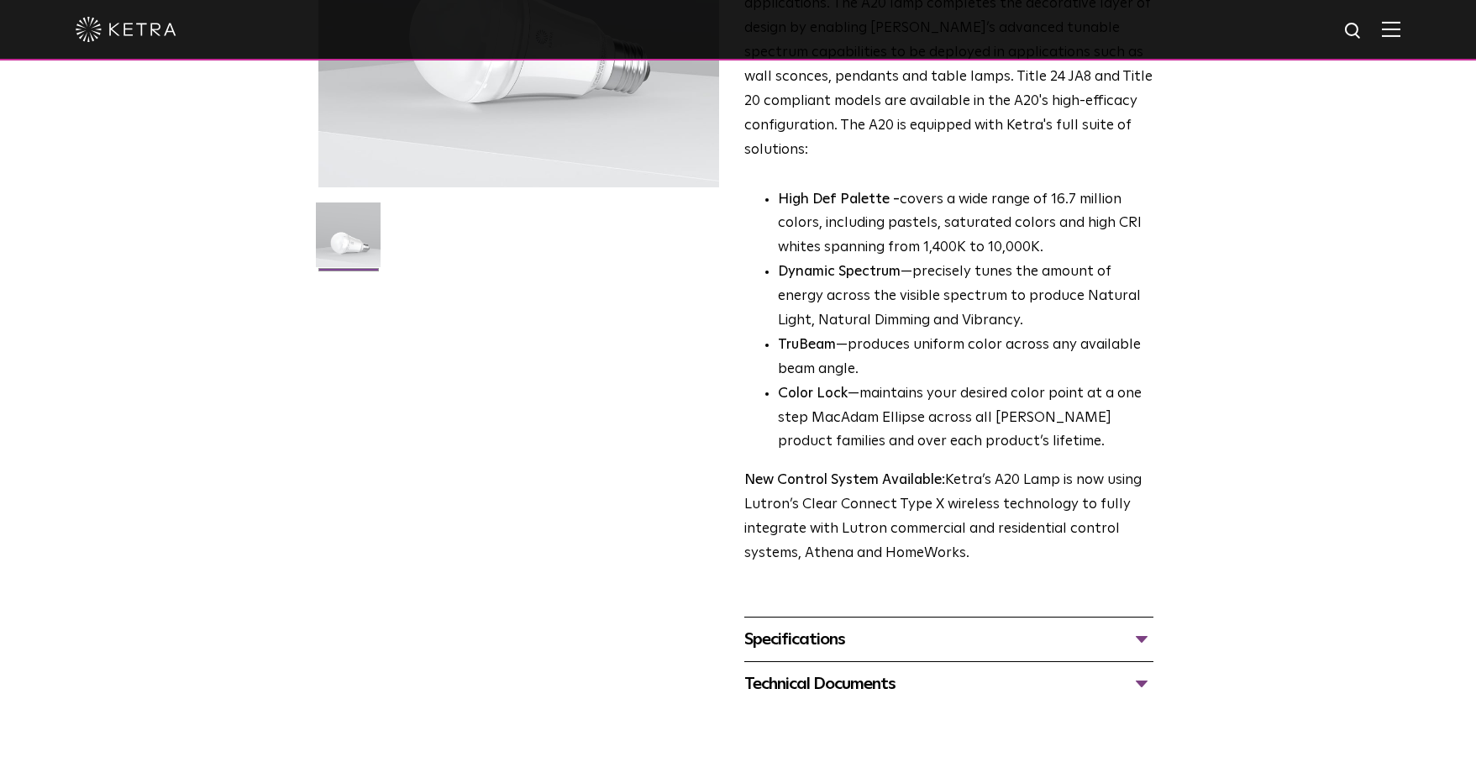
drag, startPoint x: 989, startPoint y: 637, endPoint x: 978, endPoint y: 625, distance: 16.6
click at [989, 637] on div "Specifications LUMEN OUTPUTS 600, 800 HOUSING COLORS White, Black BASE TYPES E2…" at bounding box center [948, 639] width 409 height 45
click at [1147, 626] on div "Specifications" at bounding box center [948, 639] width 409 height 27
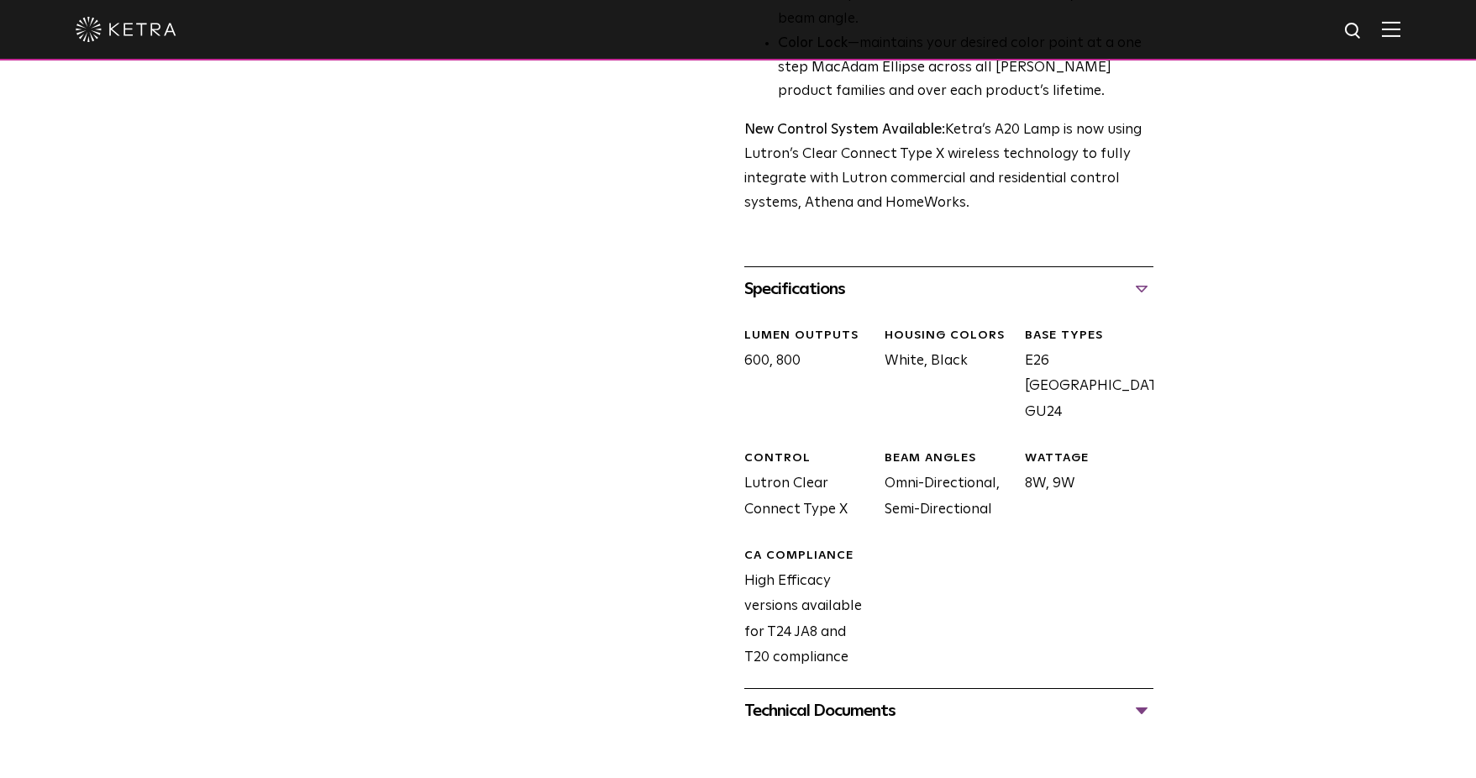
scroll to position [672, 0]
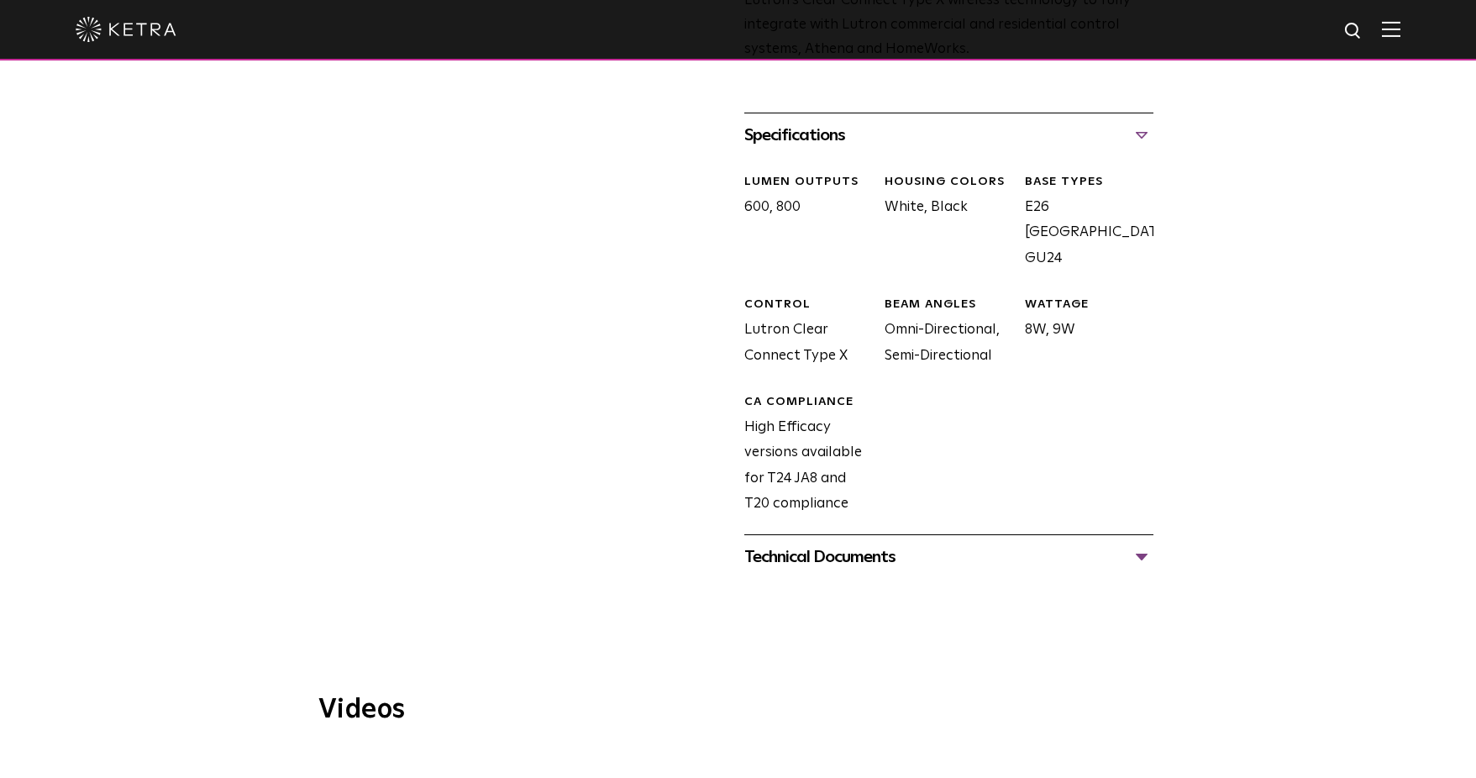
click at [983, 543] on div "Technical Documents" at bounding box center [948, 556] width 409 height 27
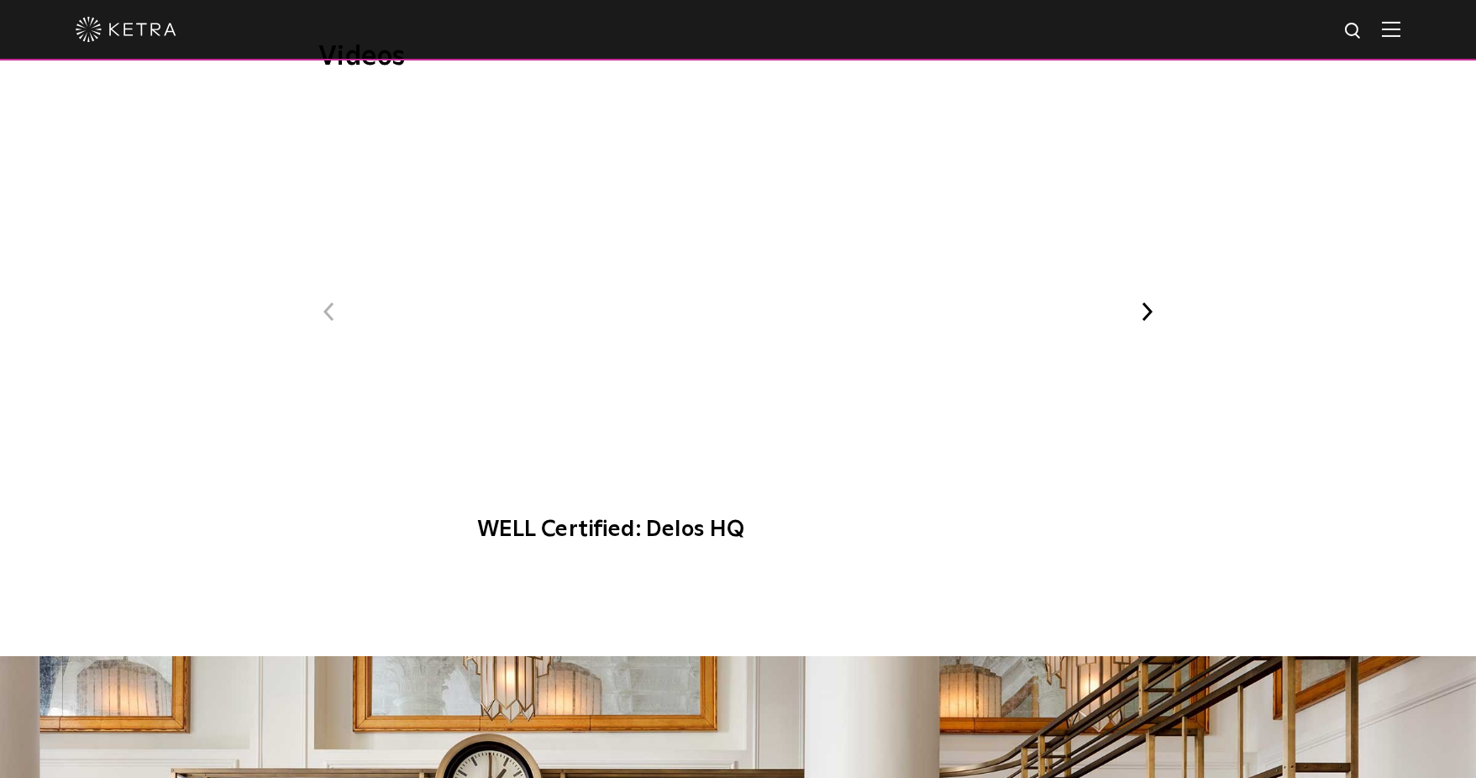
scroll to position [1680, 0]
click at [1144, 300] on button "Next" at bounding box center [1147, 311] width 22 height 22
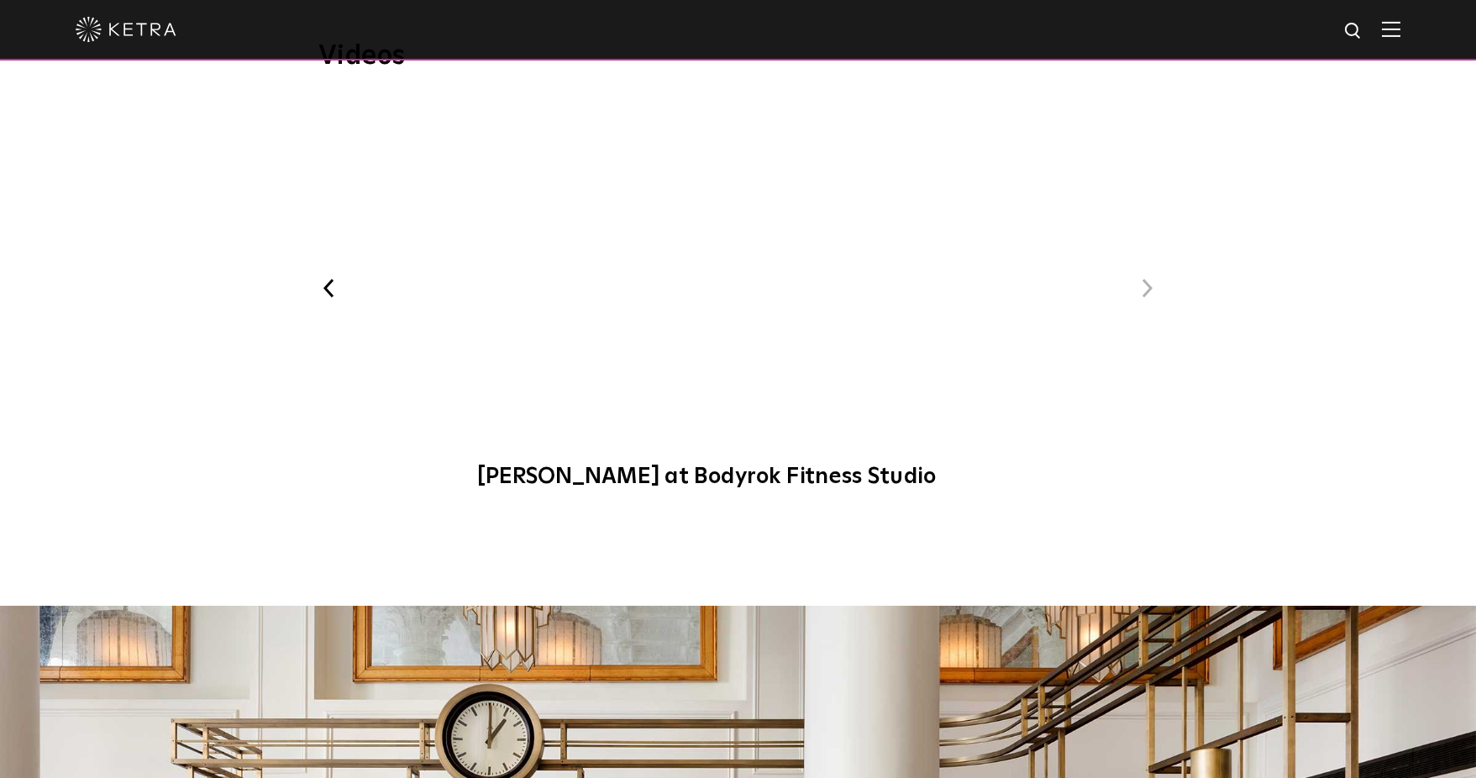
click at [323, 277] on button "Previous" at bounding box center [329, 288] width 22 height 22
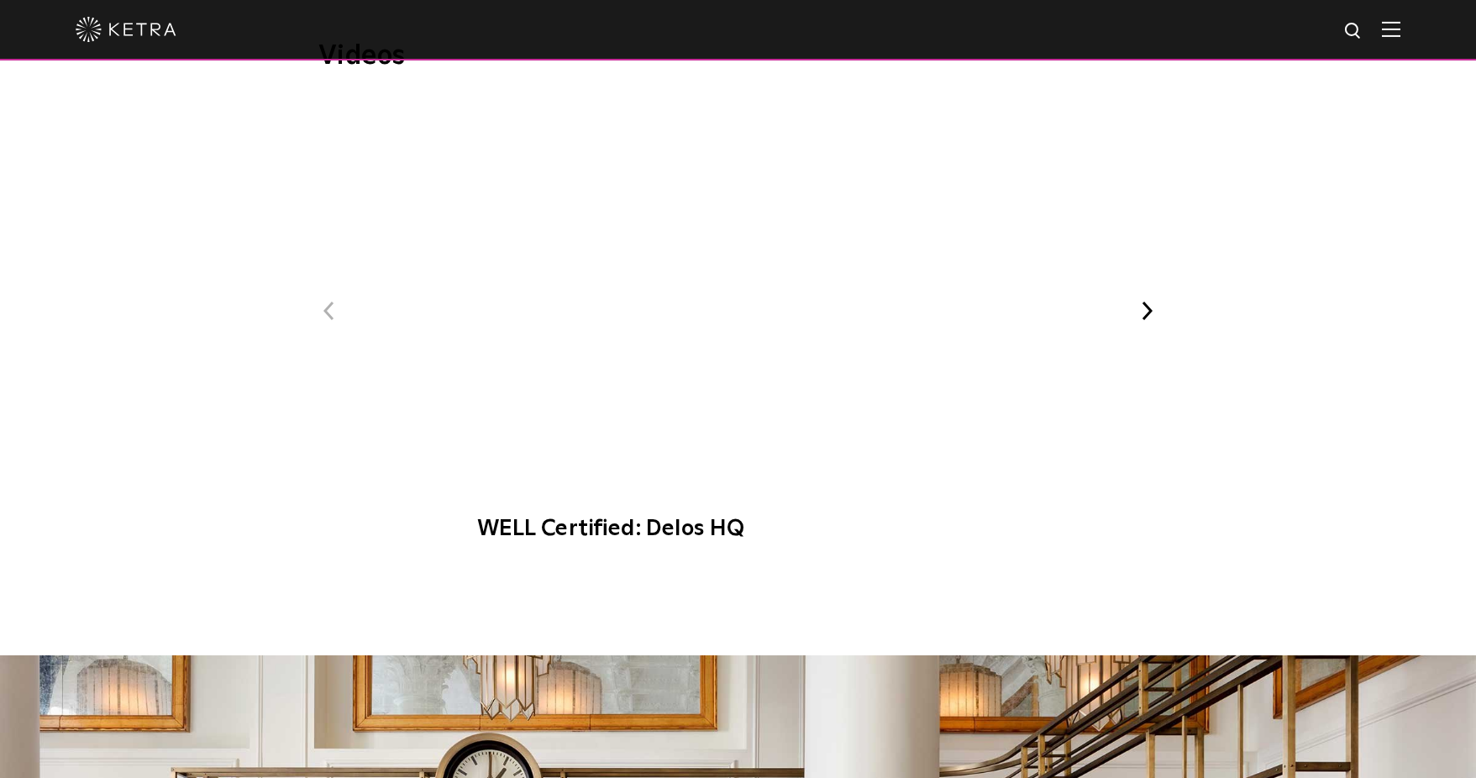
click at [748, 244] on span "WELL Certified: Delos HQ" at bounding box center [737, 327] width 565 height 464
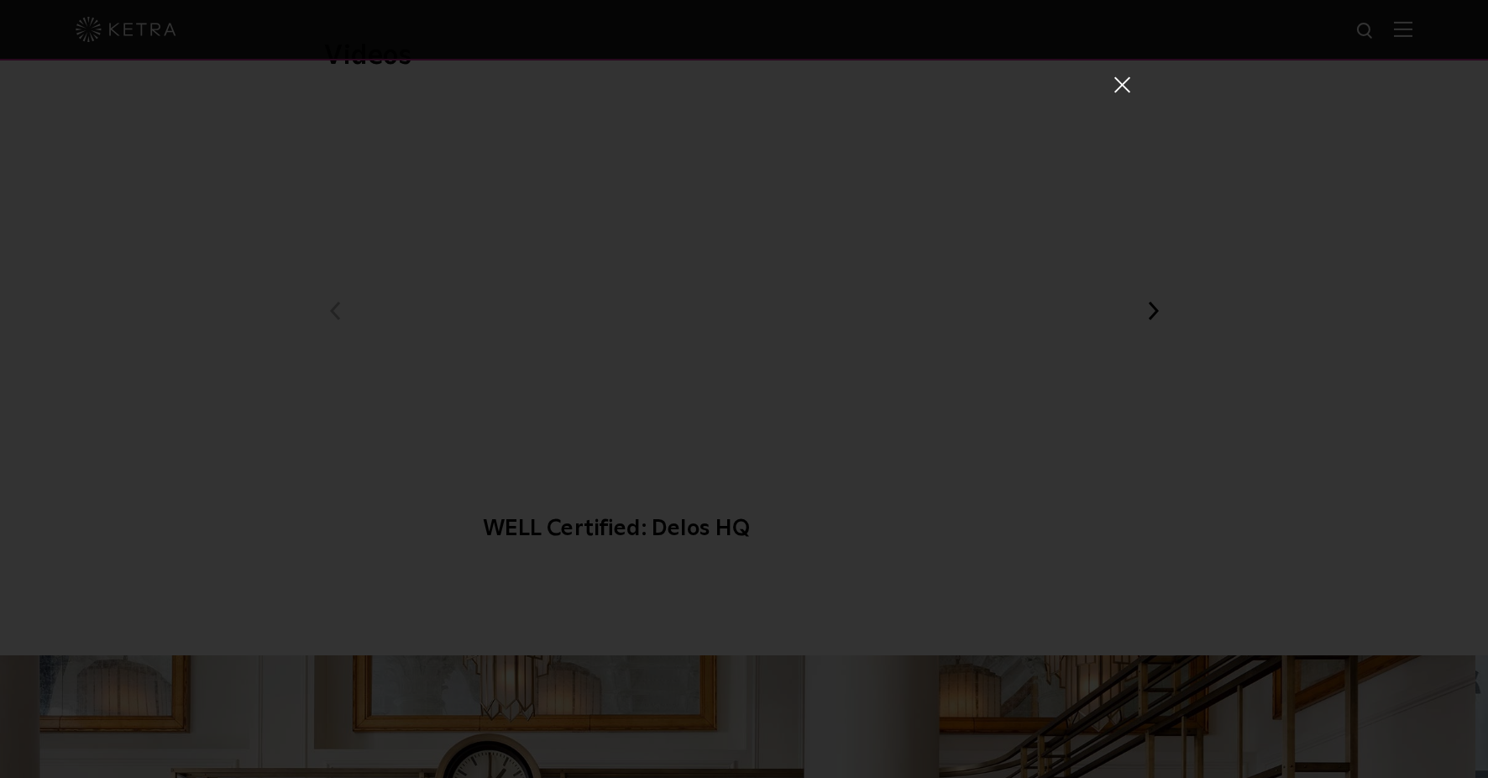
drag, startPoint x: 1356, startPoint y: 153, endPoint x: 1168, endPoint y: 219, distance: 199.5
click at [1356, 155] on div "WELL Certified: Delos HQ" at bounding box center [744, 389] width 1488 height 778
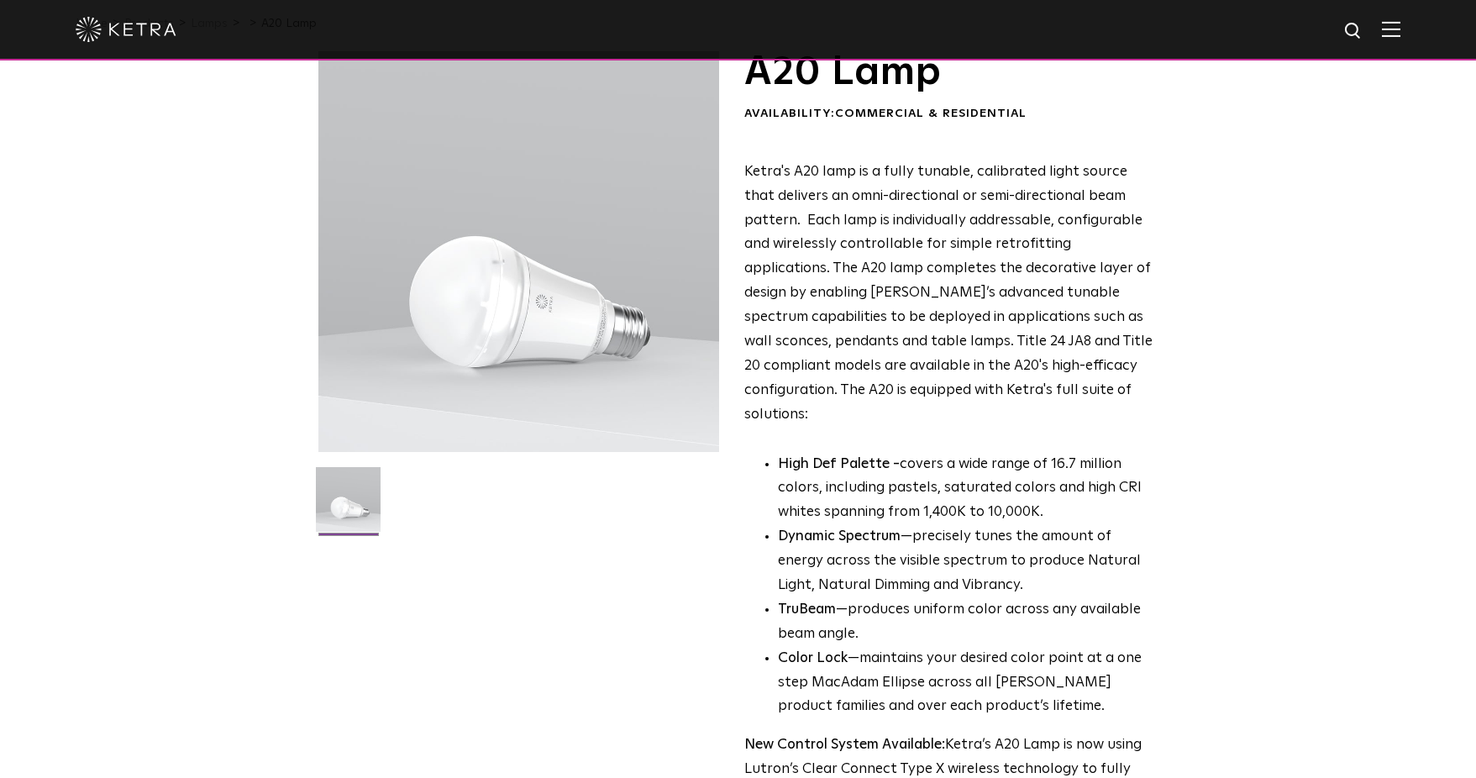
scroll to position [0, 0]
